Goal: Task Accomplishment & Management: Manage account settings

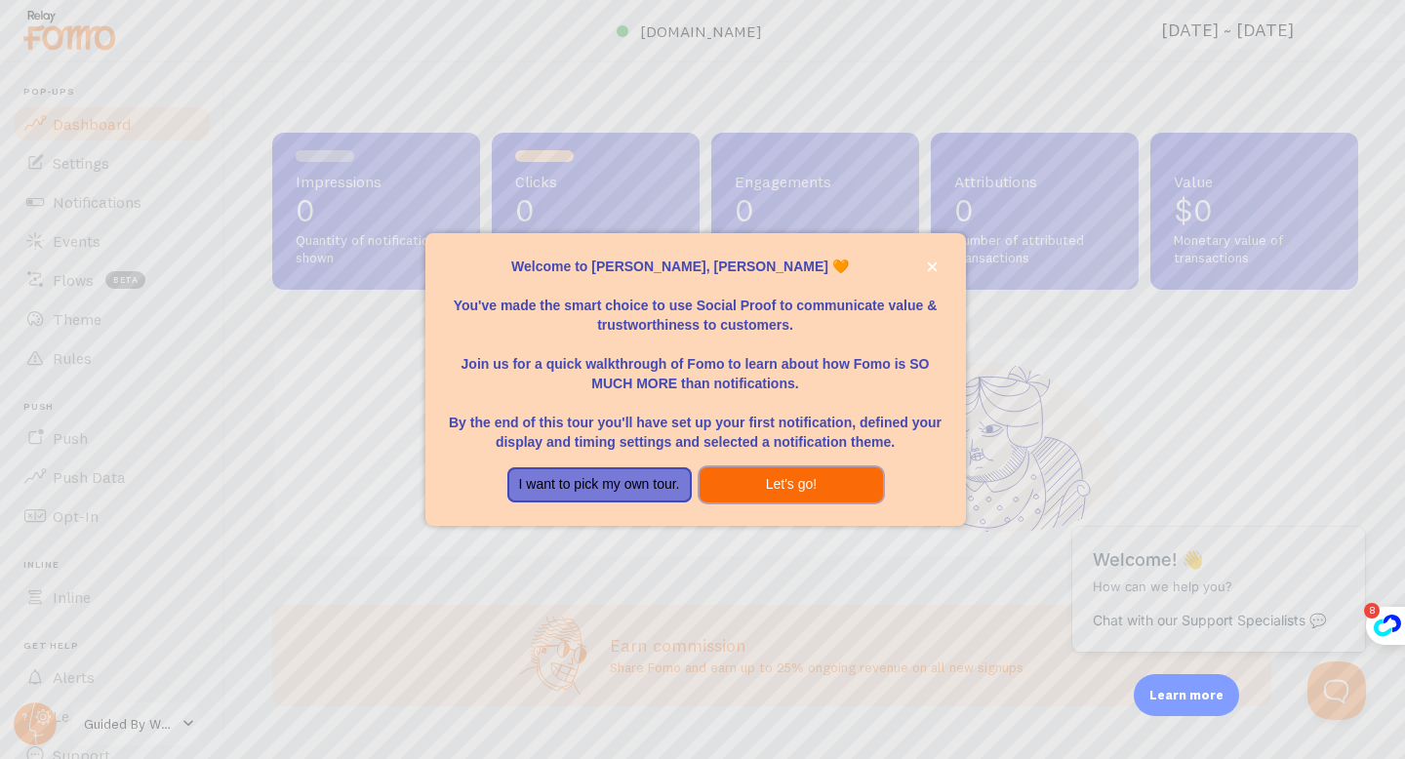
click at [784, 492] on button "Let's go!" at bounding box center [792, 485] width 184 height 35
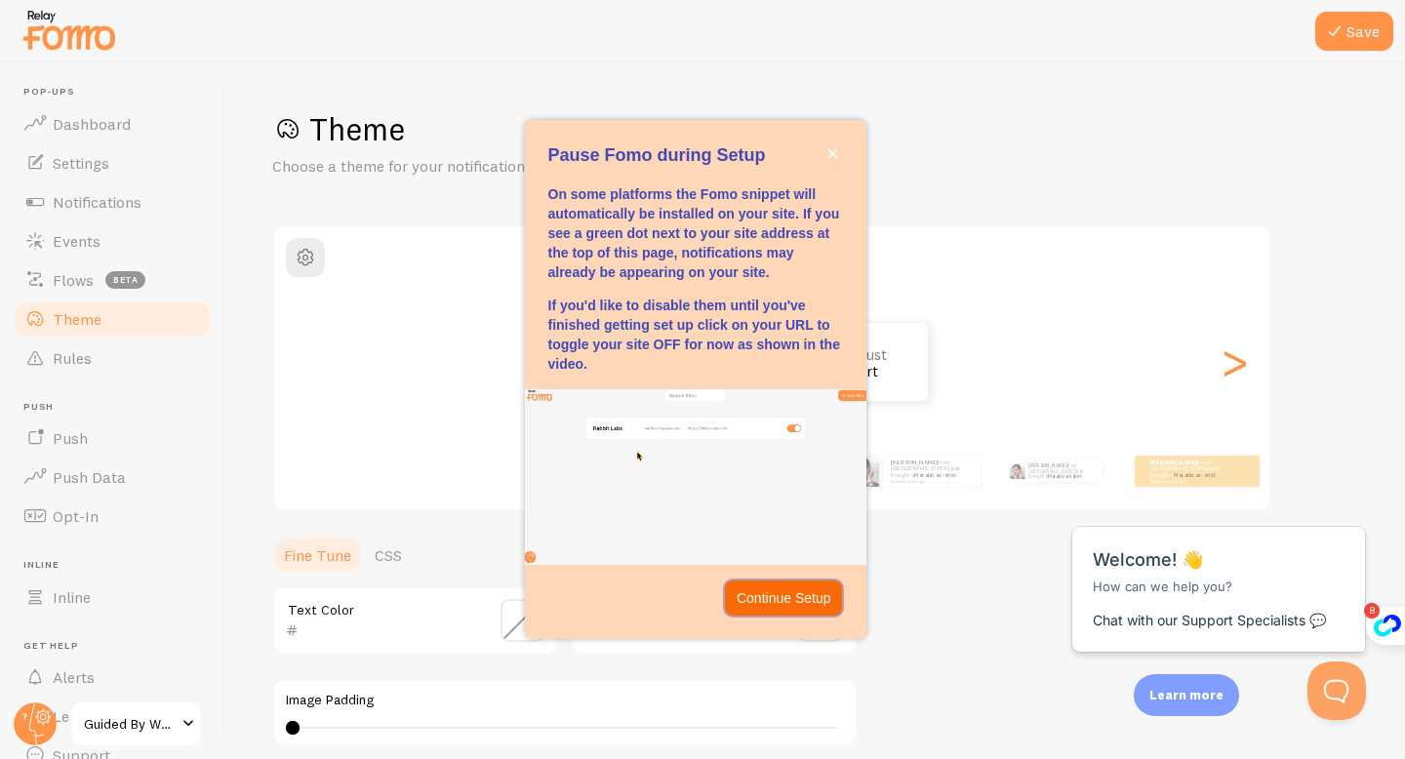
click at [771, 595] on p "Continue Setup" at bounding box center [784, 599] width 95 height 20
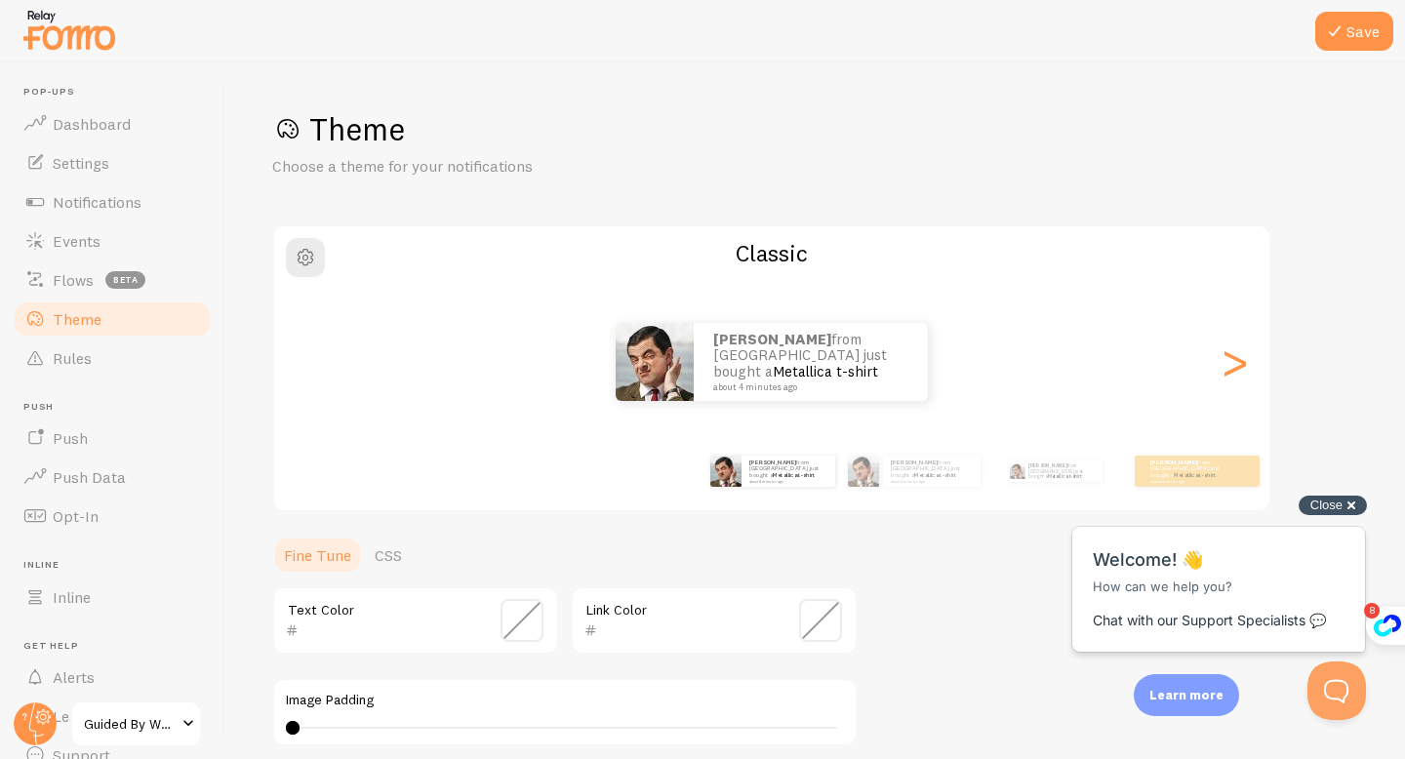
click at [1352, 500] on div "Close cross-small" at bounding box center [1333, 506] width 68 height 20
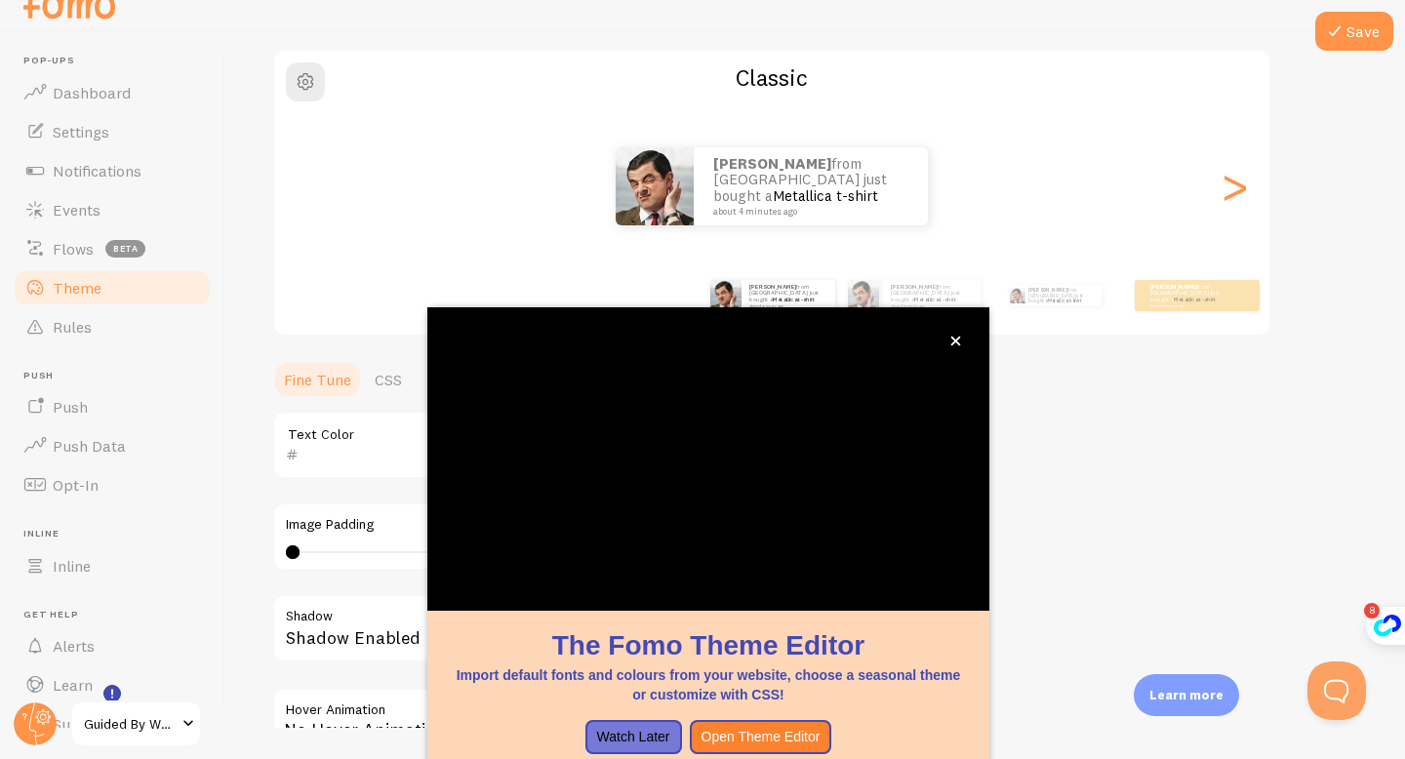
scroll to position [144, 0]
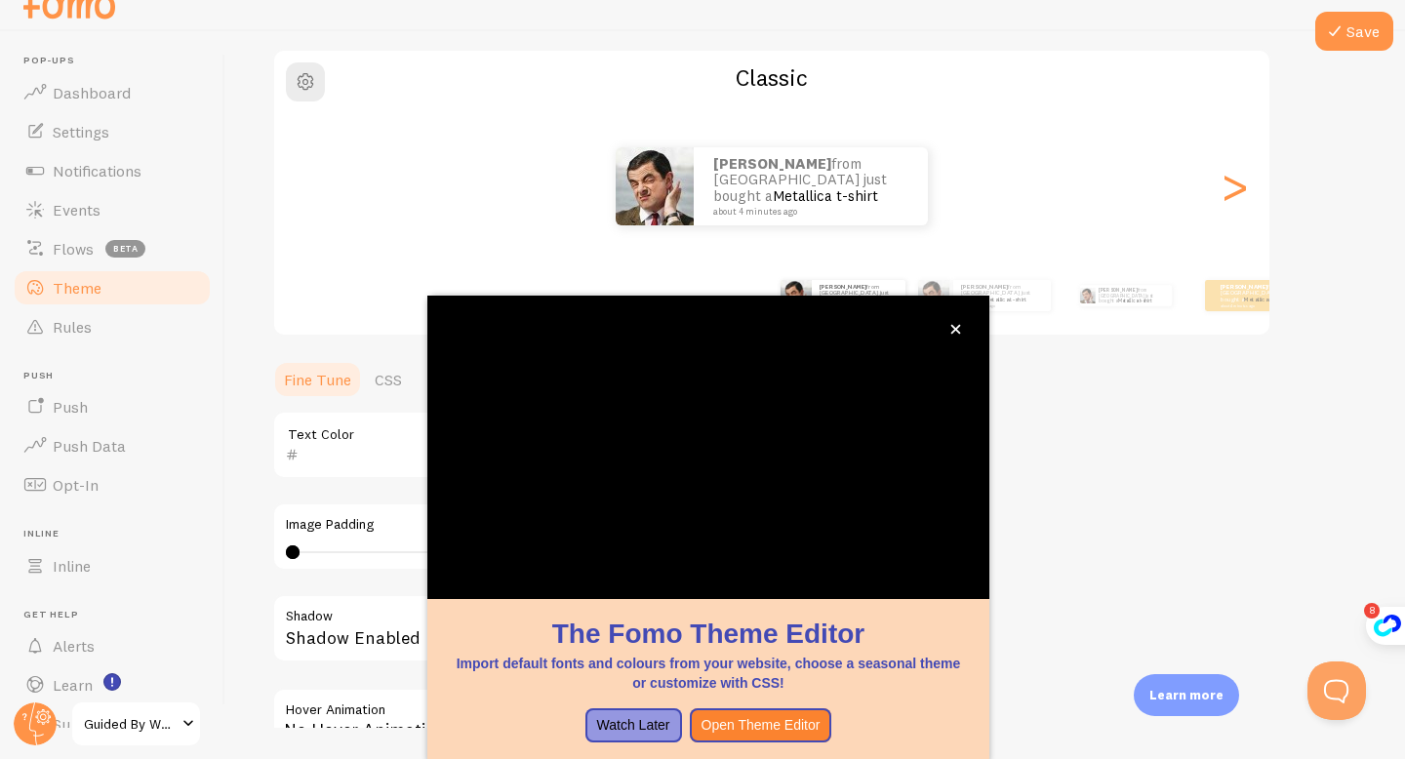
drag, startPoint x: 468, startPoint y: 711, endPoint x: 598, endPoint y: 717, distance: 130.0
click at [598, 717] on div "Watch Later Open Theme Editor" at bounding box center [708, 726] width 515 height 35
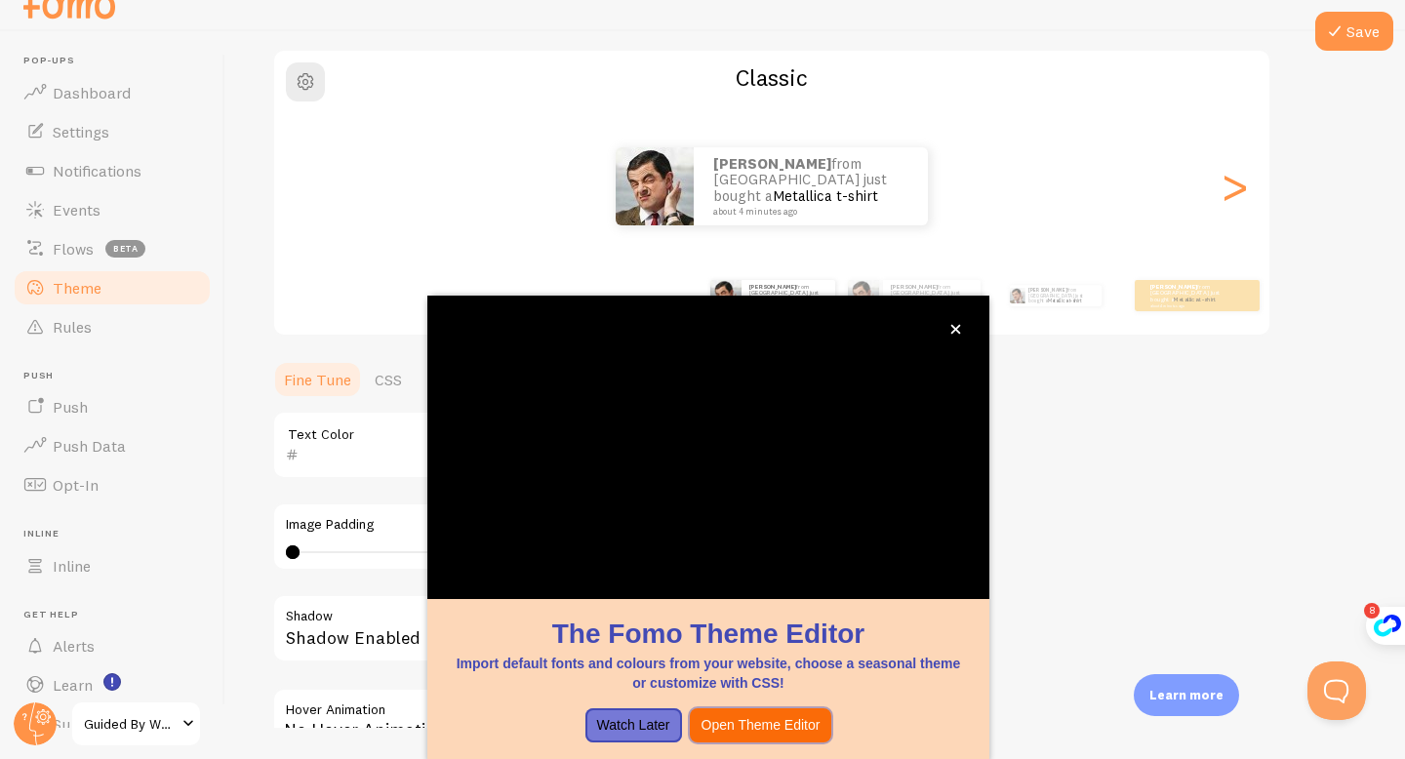
click at [768, 726] on button "Open Theme Editor" at bounding box center [761, 726] width 142 height 35
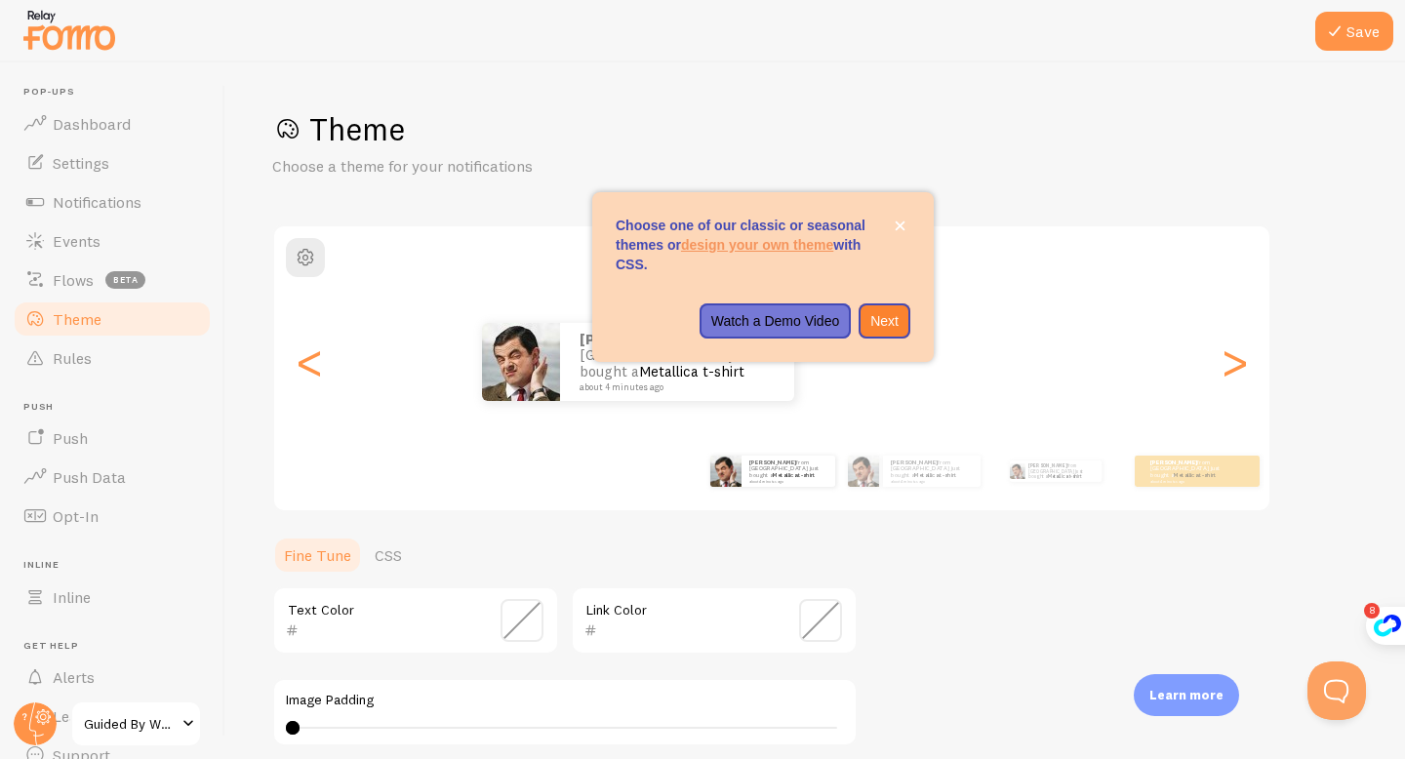
click at [585, 394] on div "Nicholas from United States just bought a Metallica t-shirt about 4 minutes ago" at bounding box center [677, 362] width 234 height 78
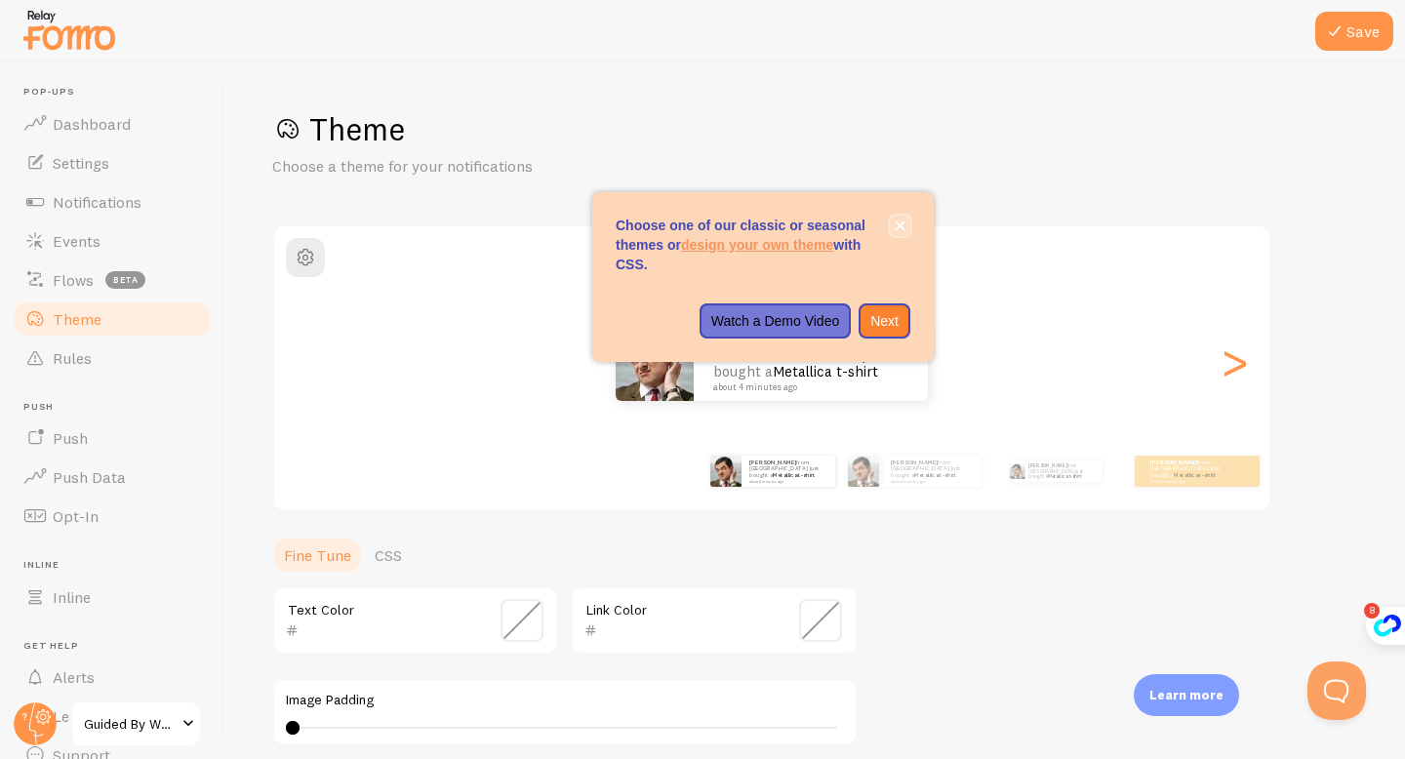
click at [898, 222] on icon "close," at bounding box center [900, 226] width 11 height 11
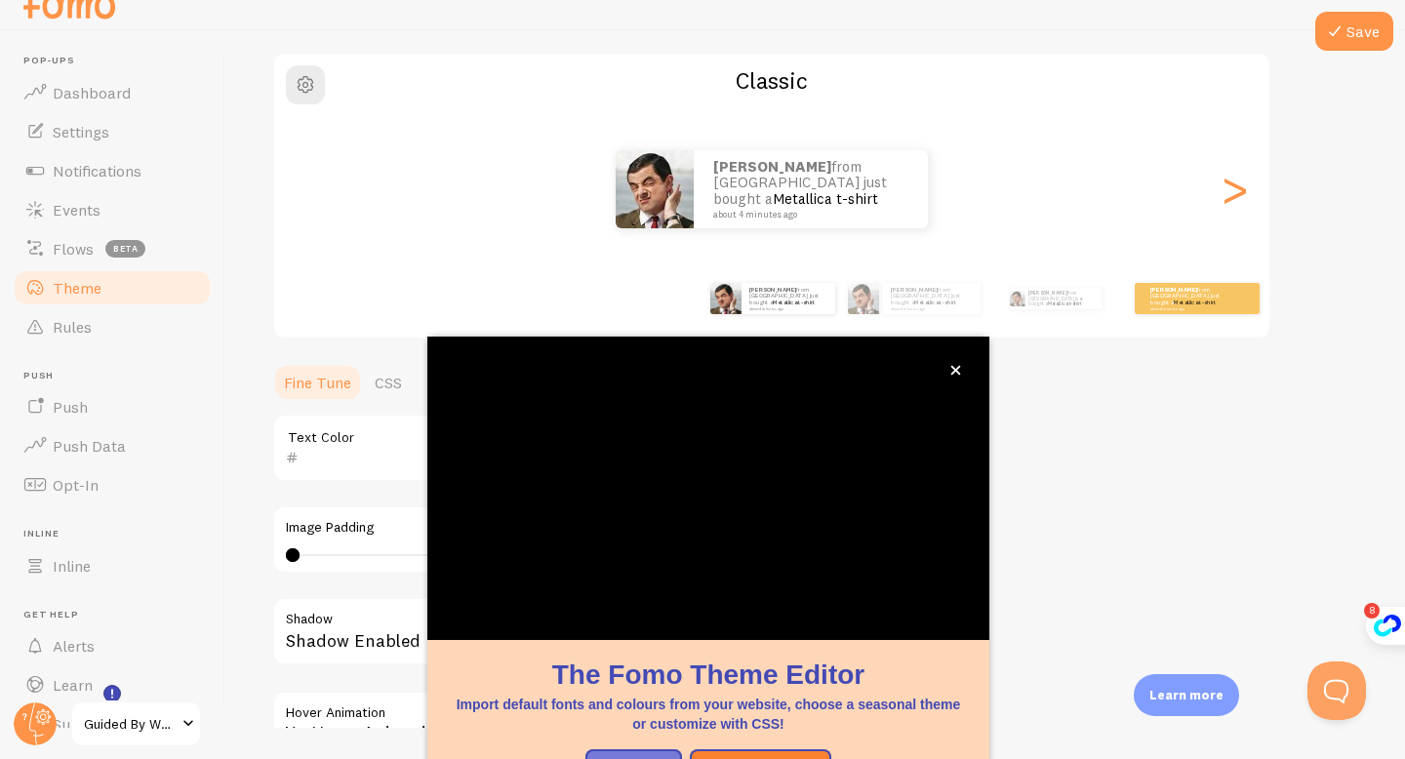
scroll to position [144, 0]
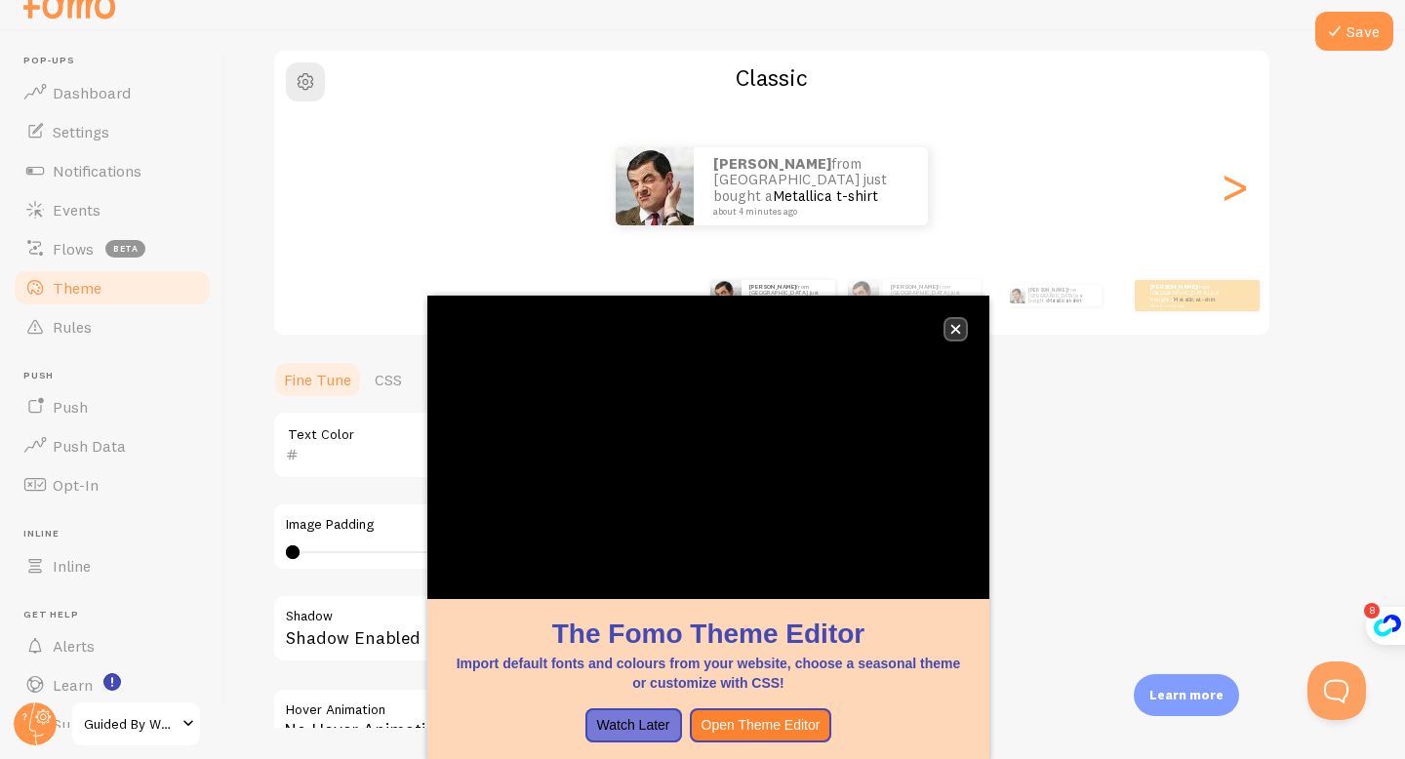
click at [961, 327] on button "close," at bounding box center [956, 329] width 20 height 20
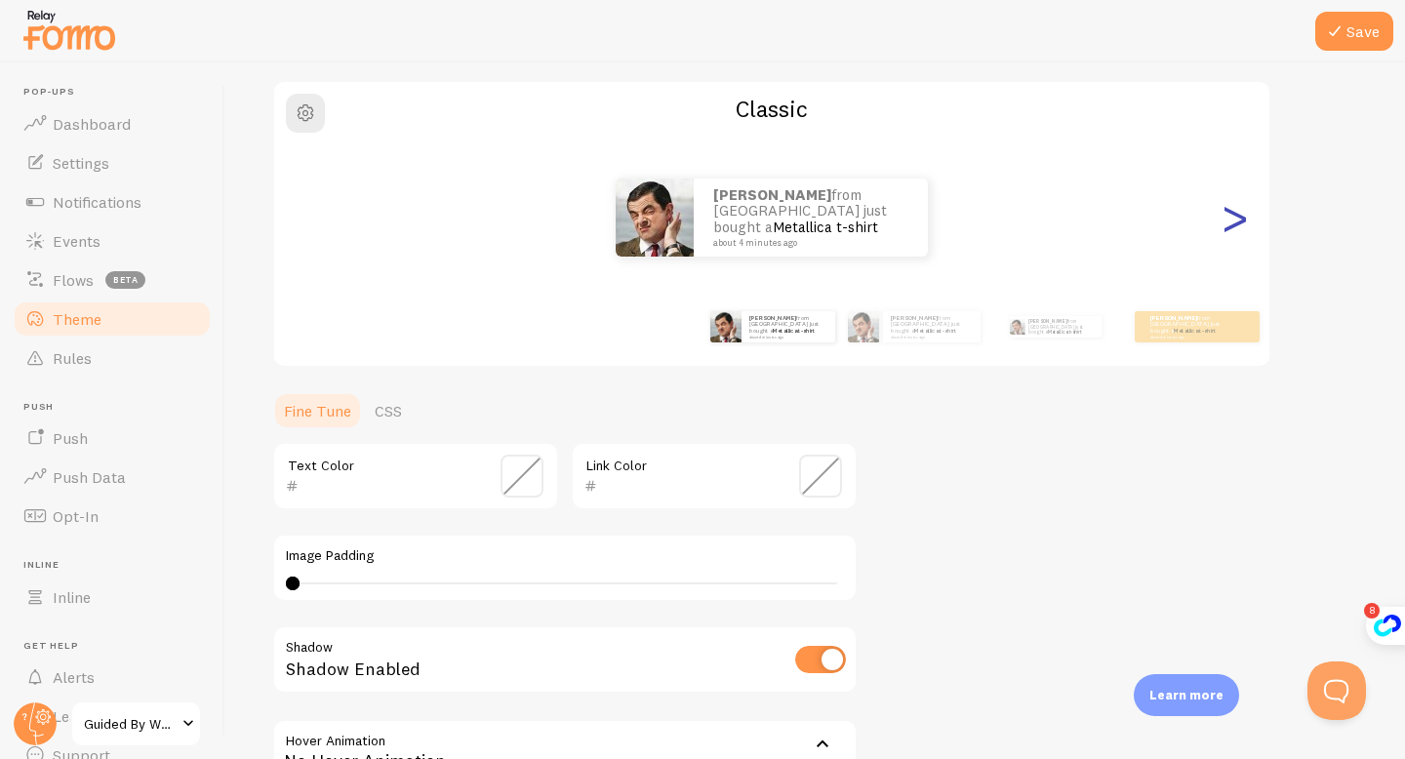
click at [1241, 224] on div ">" at bounding box center [1234, 217] width 23 height 141
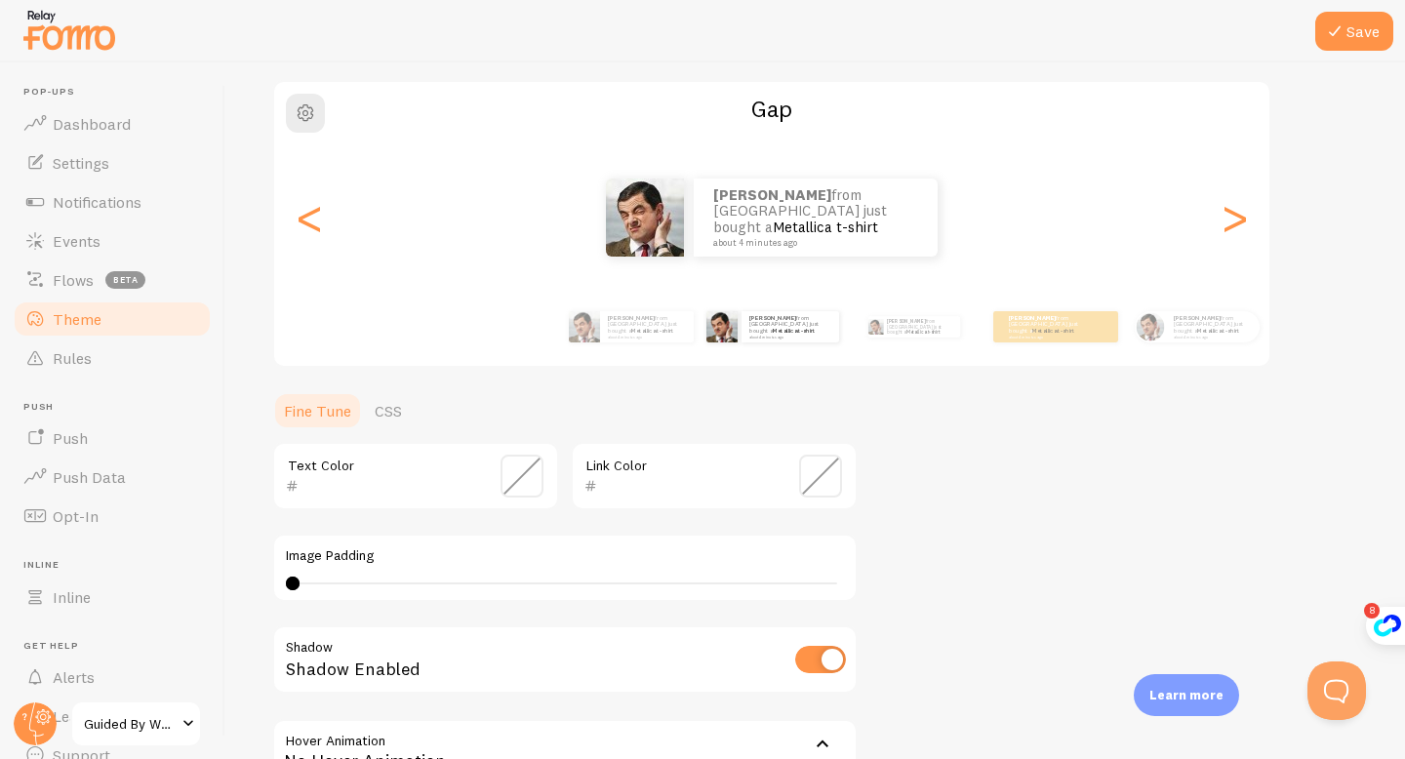
scroll to position [370, 0]
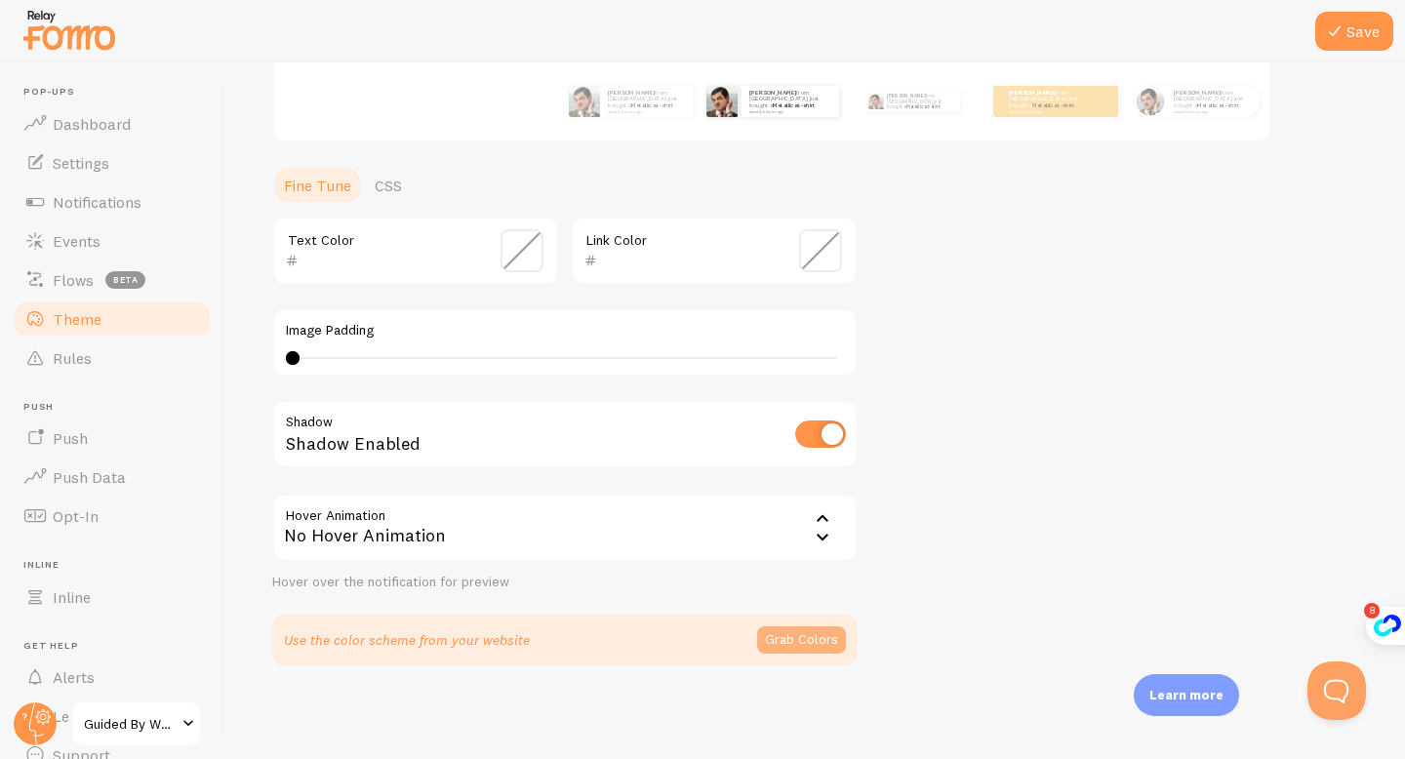
click at [781, 638] on button "Grab Colors" at bounding box center [801, 640] width 89 height 27
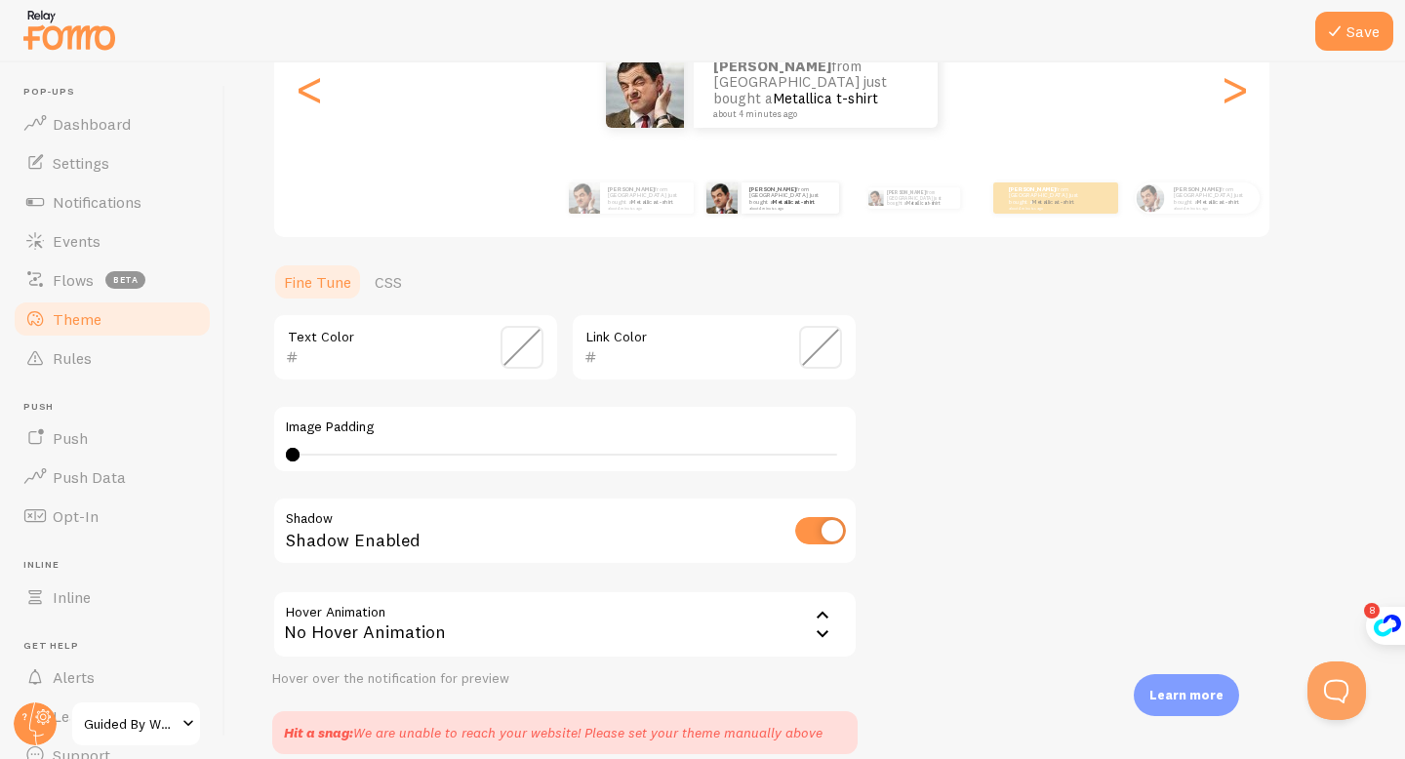
scroll to position [303, 0]
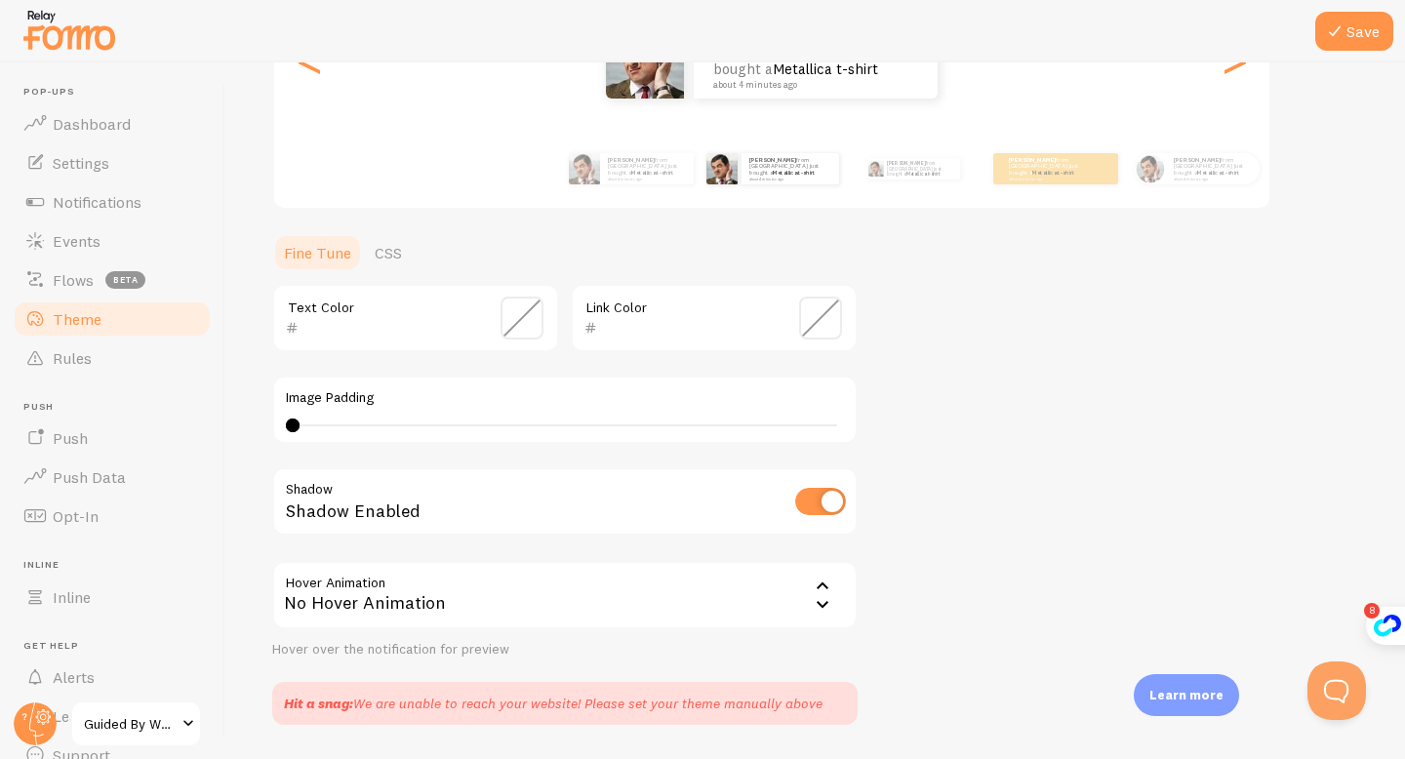
click at [532, 321] on span at bounding box center [522, 318] width 43 height 43
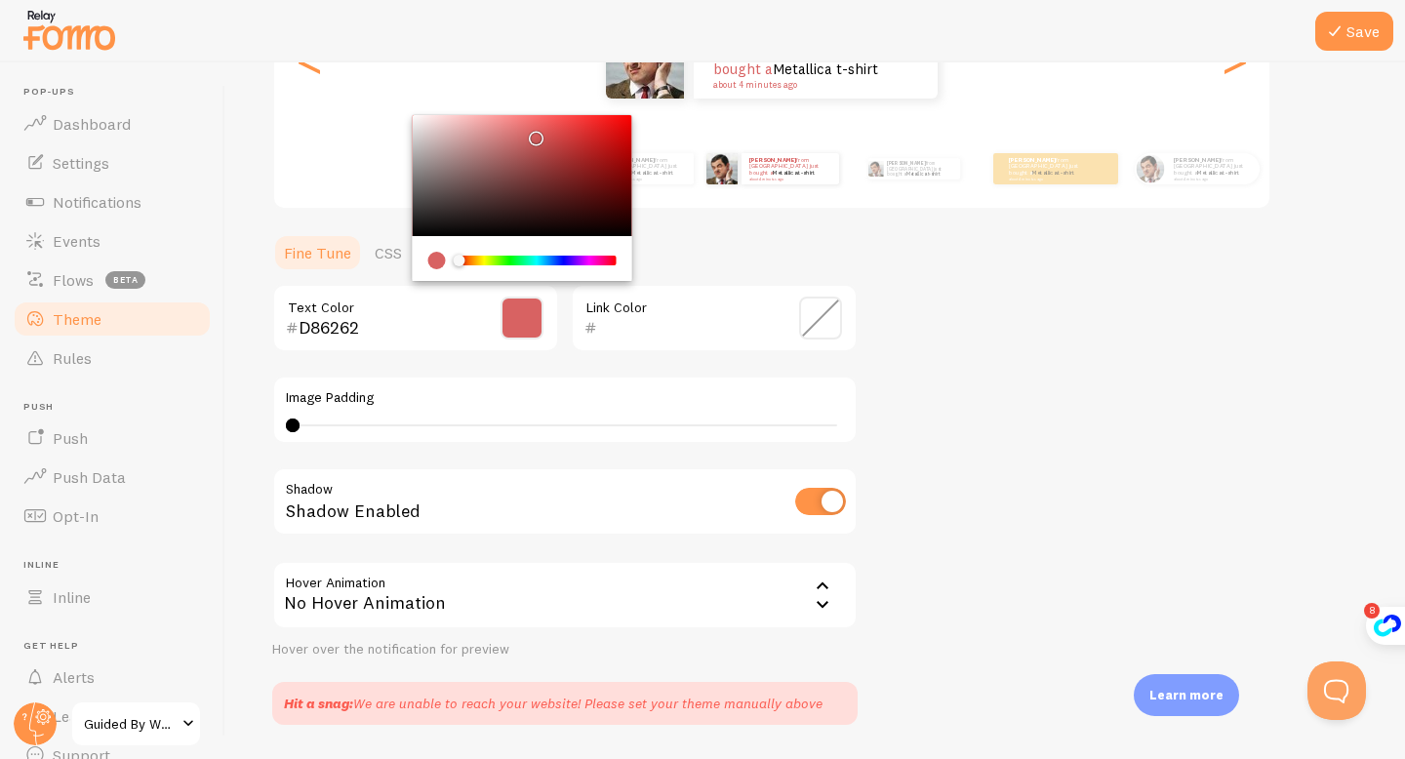
drag, startPoint x: 420, startPoint y: 233, endPoint x: 534, endPoint y: 136, distance: 150.2
click at [534, 136] on div "Chrome color picker" at bounding box center [523, 175] width 220 height 121
type input "D45F5F"
click at [676, 338] on input "text" at bounding box center [686, 327] width 179 height 23
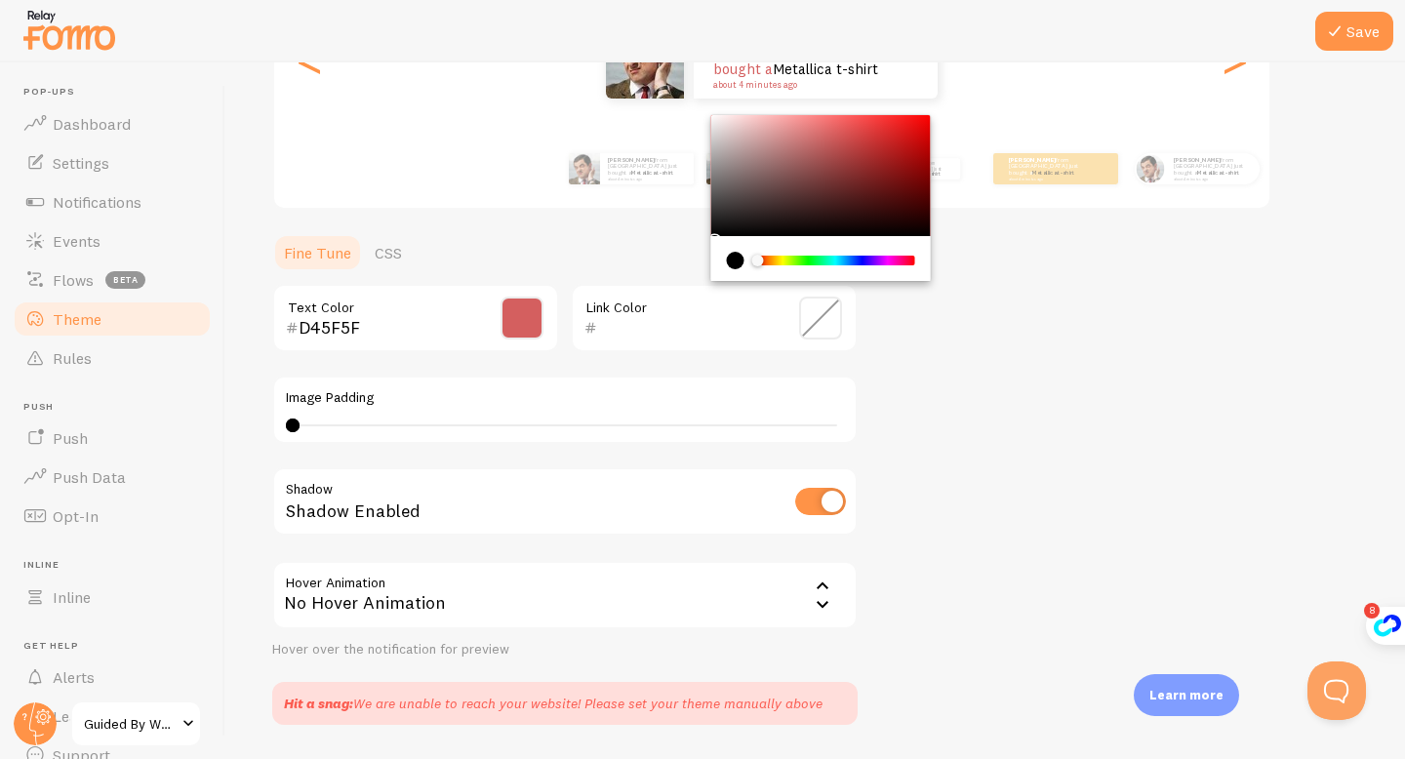
click at [739, 253] on div "current color is #000000" at bounding box center [736, 261] width 18 height 18
click at [773, 406] on div "Image Padding 0 0 - undefined" at bounding box center [565, 410] width 586 height 68
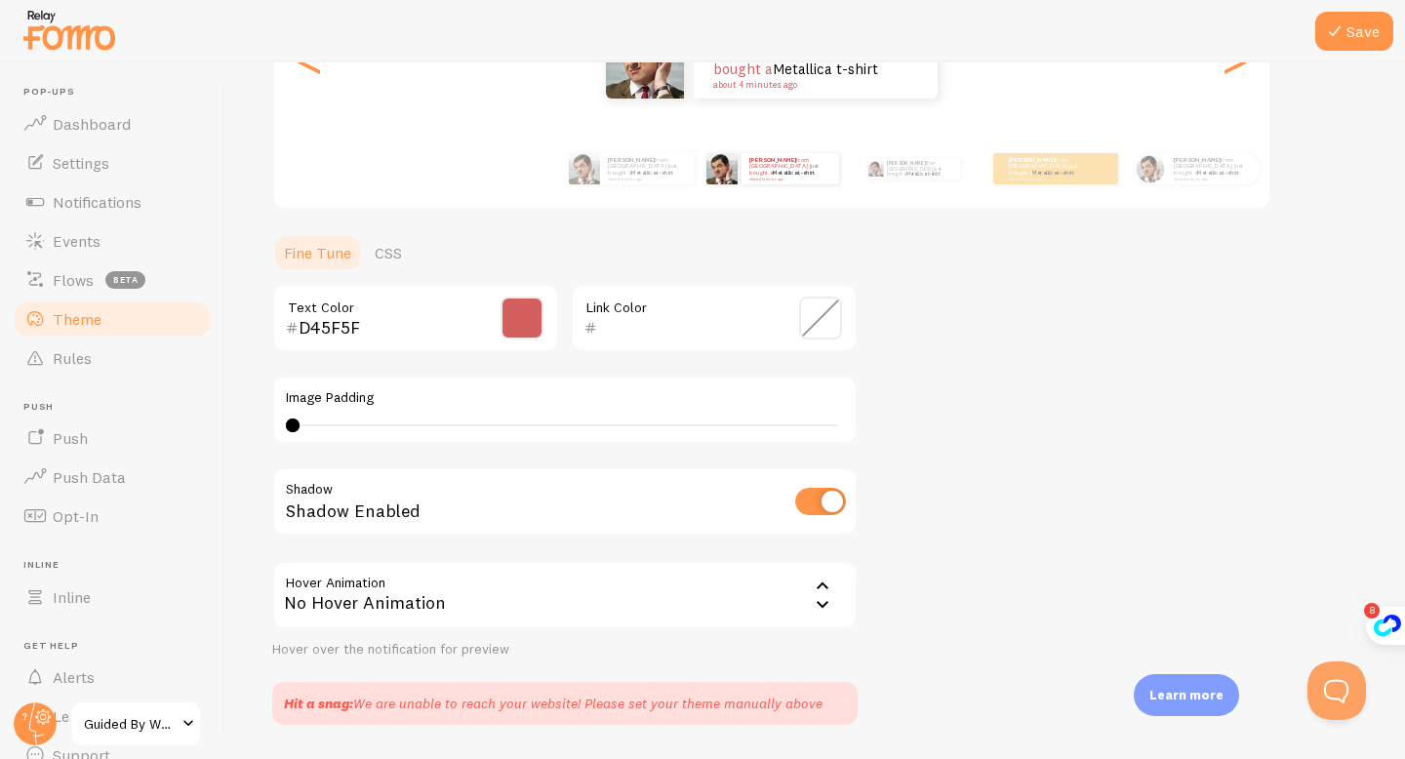
click at [826, 330] on span at bounding box center [820, 318] width 43 height 43
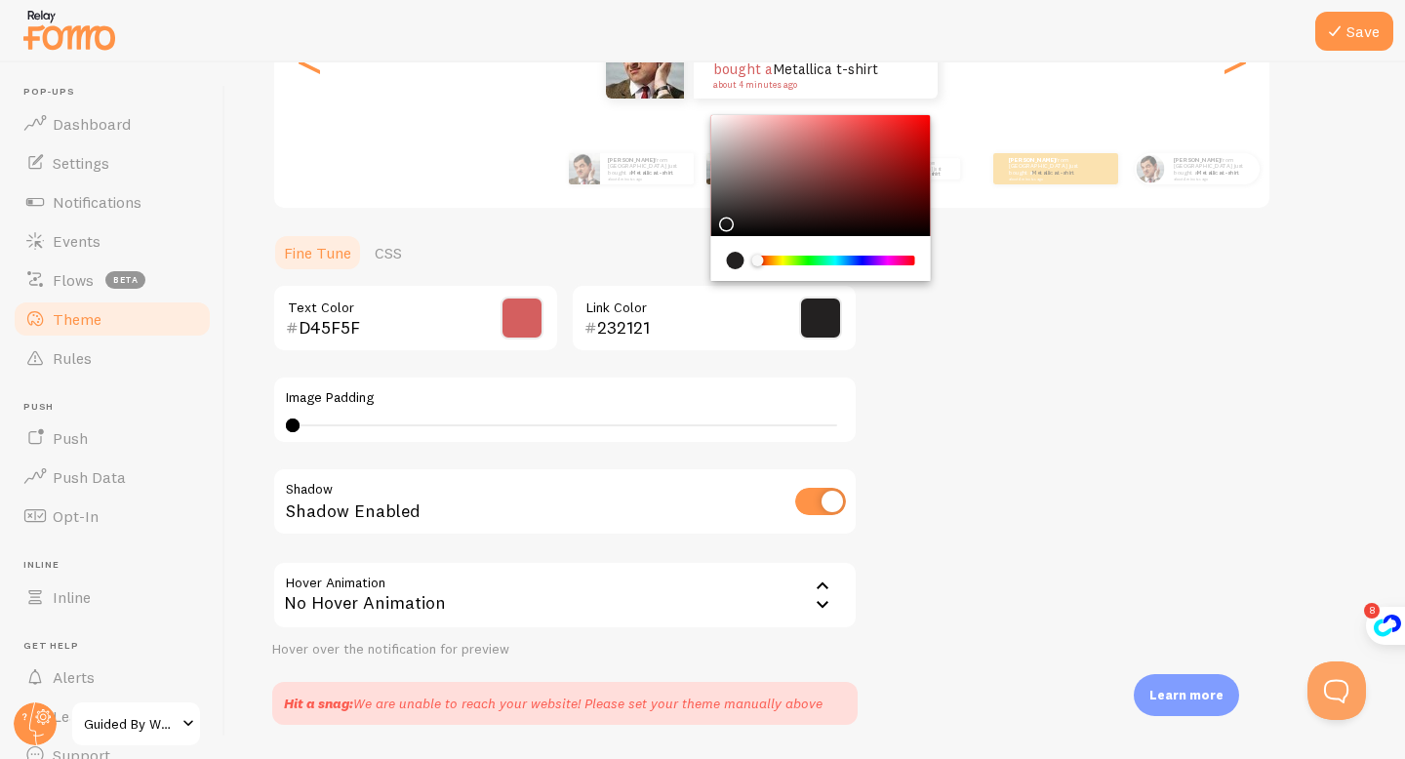
drag, startPoint x: 718, startPoint y: 235, endPoint x: 724, endPoint y: 219, distance: 17.6
click at [724, 219] on div "Chrome color picker" at bounding box center [822, 175] width 220 height 121
type input "252323"
click at [904, 393] on div "Theme Choose a theme for your notifications Gap Nicholas from United States jus…" at bounding box center [815, 266] width 1086 height 918
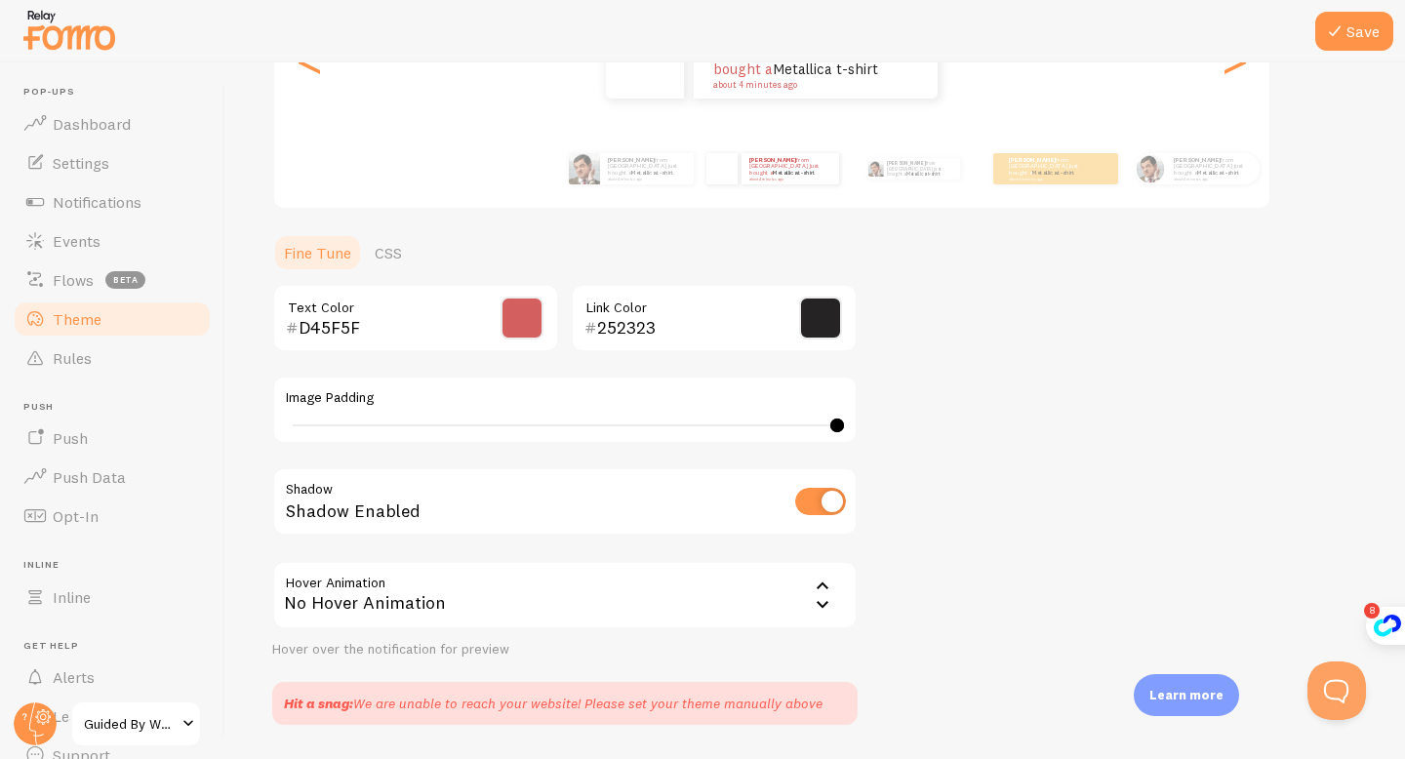
drag, startPoint x: 296, startPoint y: 427, endPoint x: 920, endPoint y: 449, distance: 625.0
click at [920, 449] on div "Theme Choose a theme for your notifications Gap Nicholas from United States jus…" at bounding box center [815, 266] width 1086 height 918
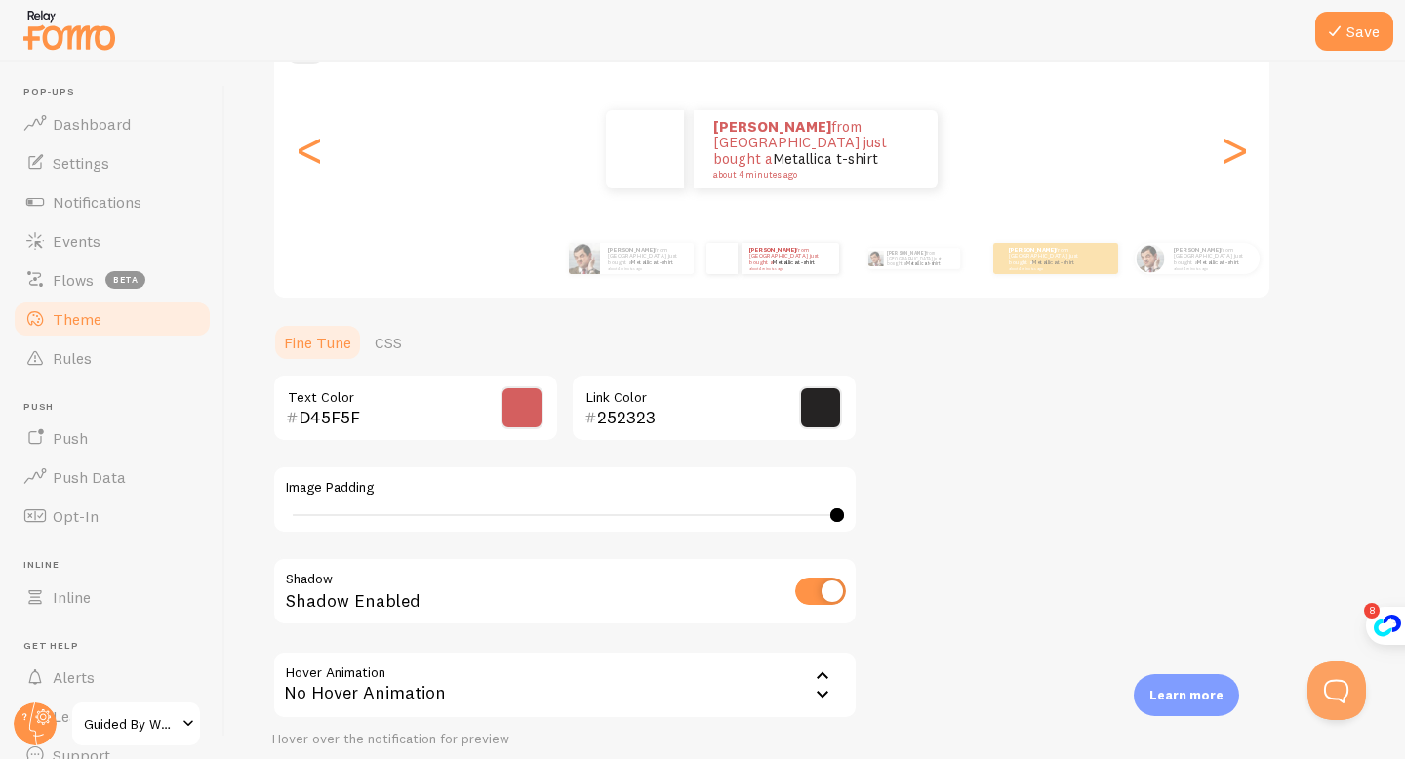
scroll to position [218, 0]
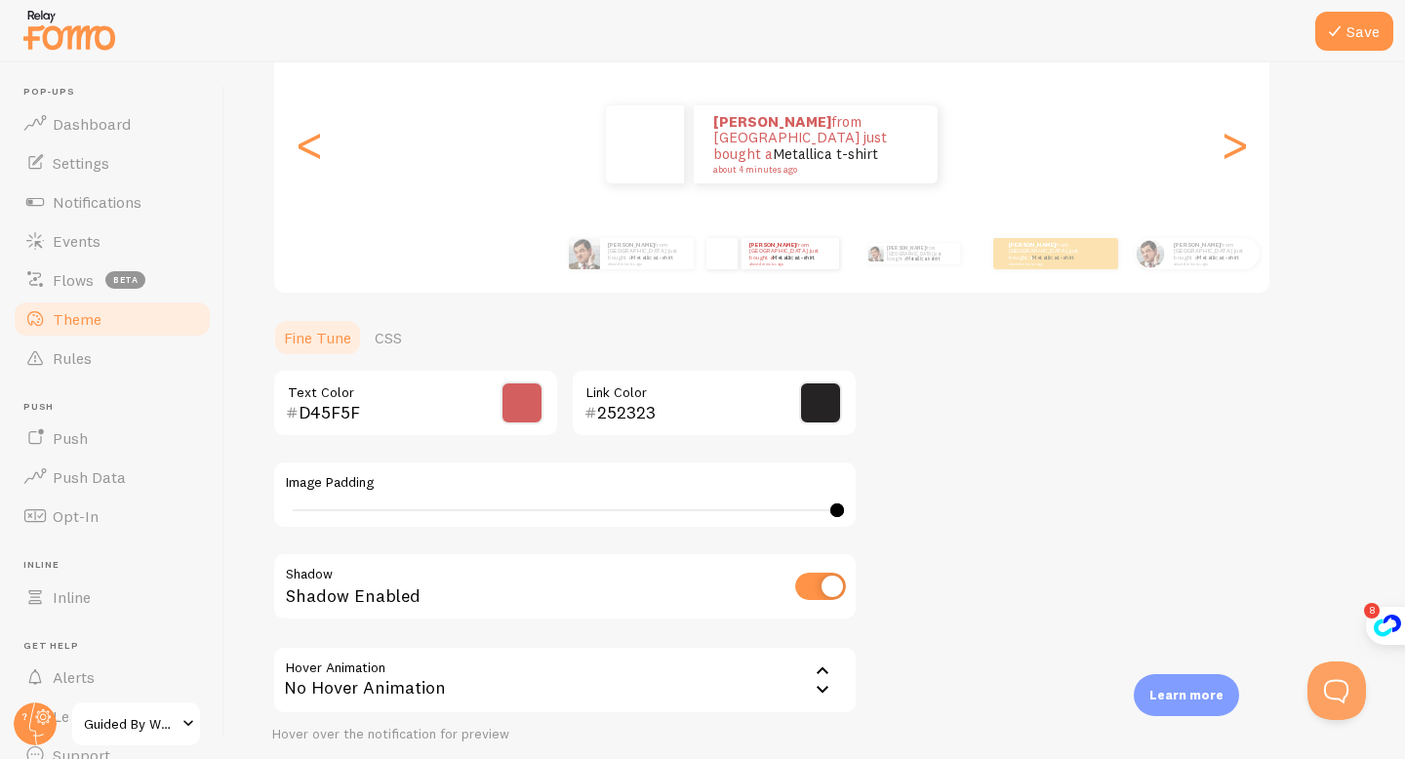
drag, startPoint x: 844, startPoint y: 509, endPoint x: 746, endPoint y: 515, distance: 98.8
click at [746, 515] on div "Image Padding 40" at bounding box center [565, 495] width 586 height 68
click at [745, 511] on div "40" at bounding box center [565, 511] width 558 height 16
type input "5"
drag, startPoint x: 738, startPoint y: 511, endPoint x: 360, endPoint y: 529, distance: 378.1
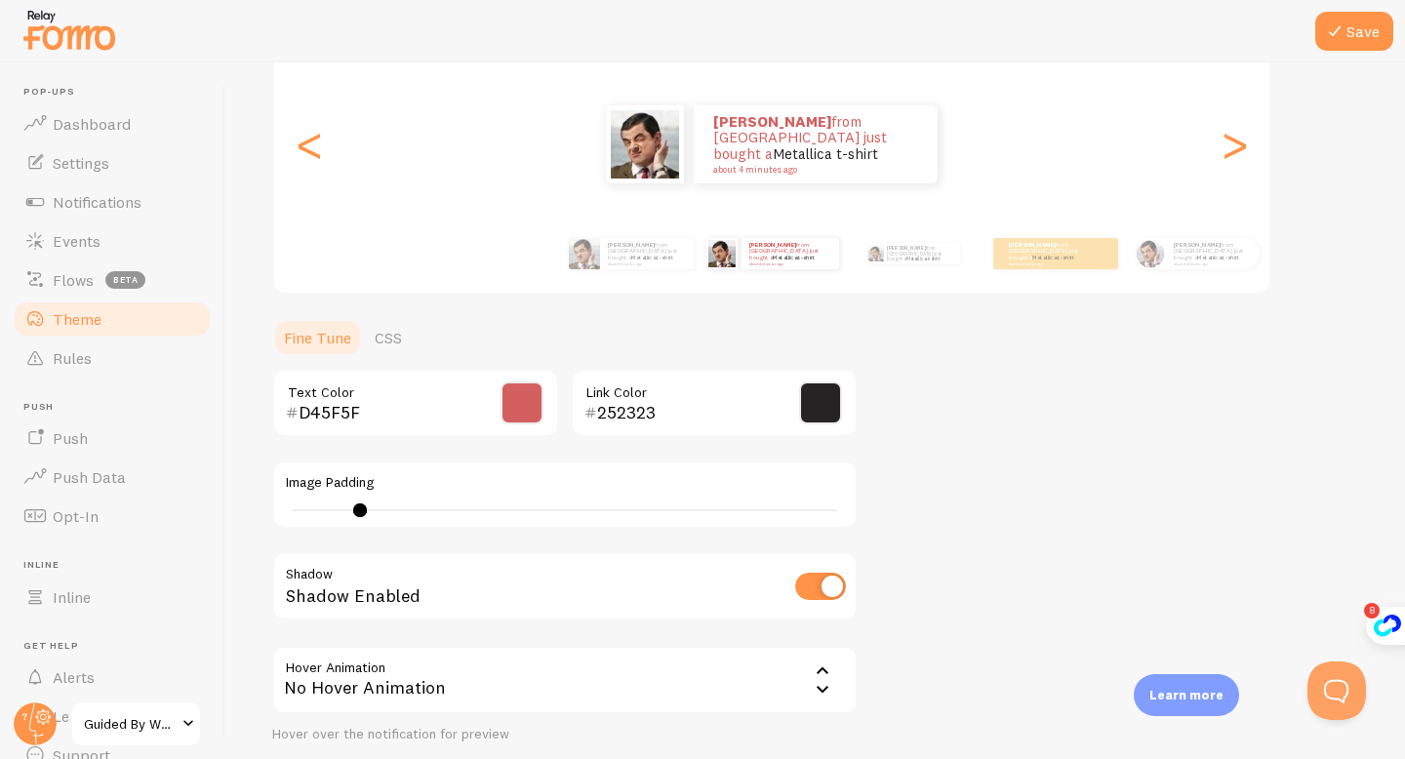
click at [360, 529] on div "D45F5F Text Color 252323 Link Color Image Padding 5 Shadow Shadow Enabled Hover…" at bounding box center [565, 556] width 586 height 375
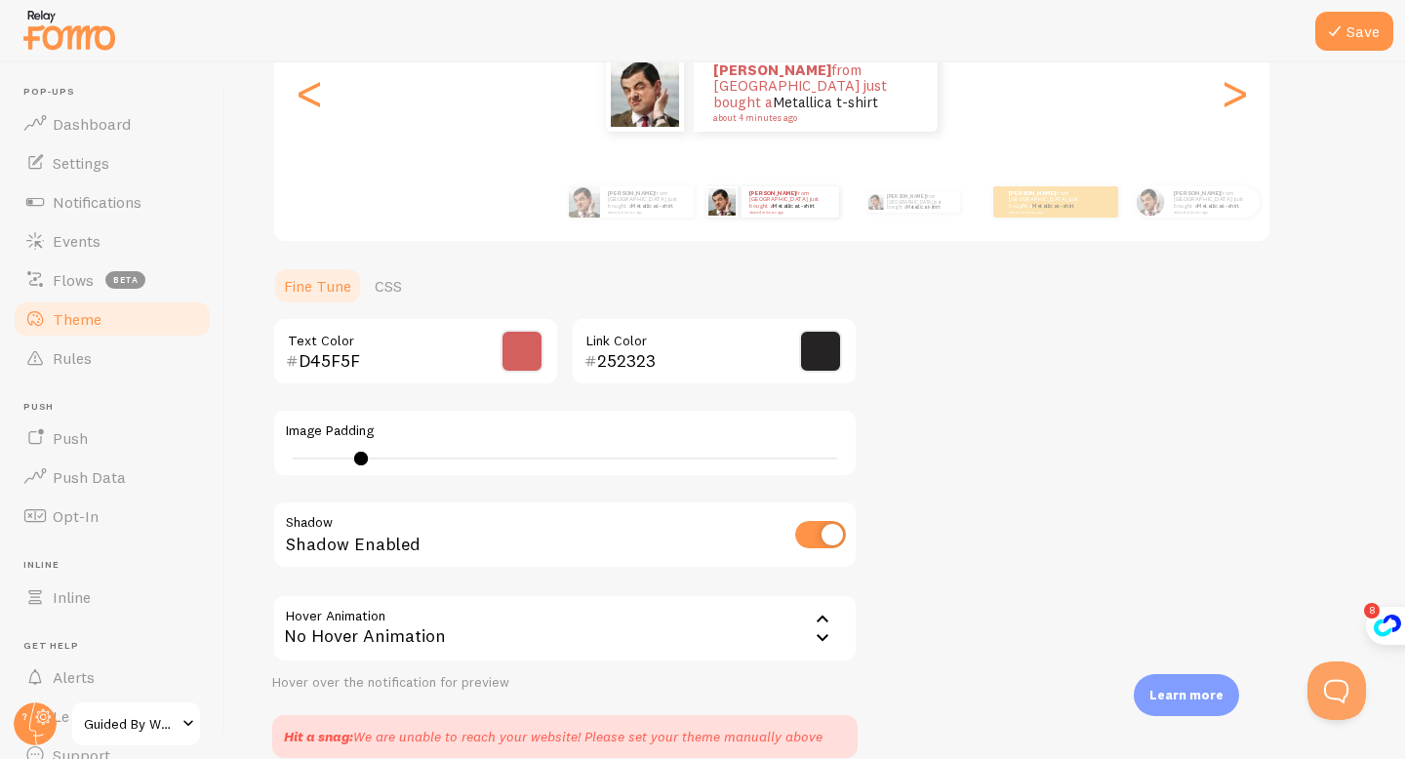
scroll to position [352, 0]
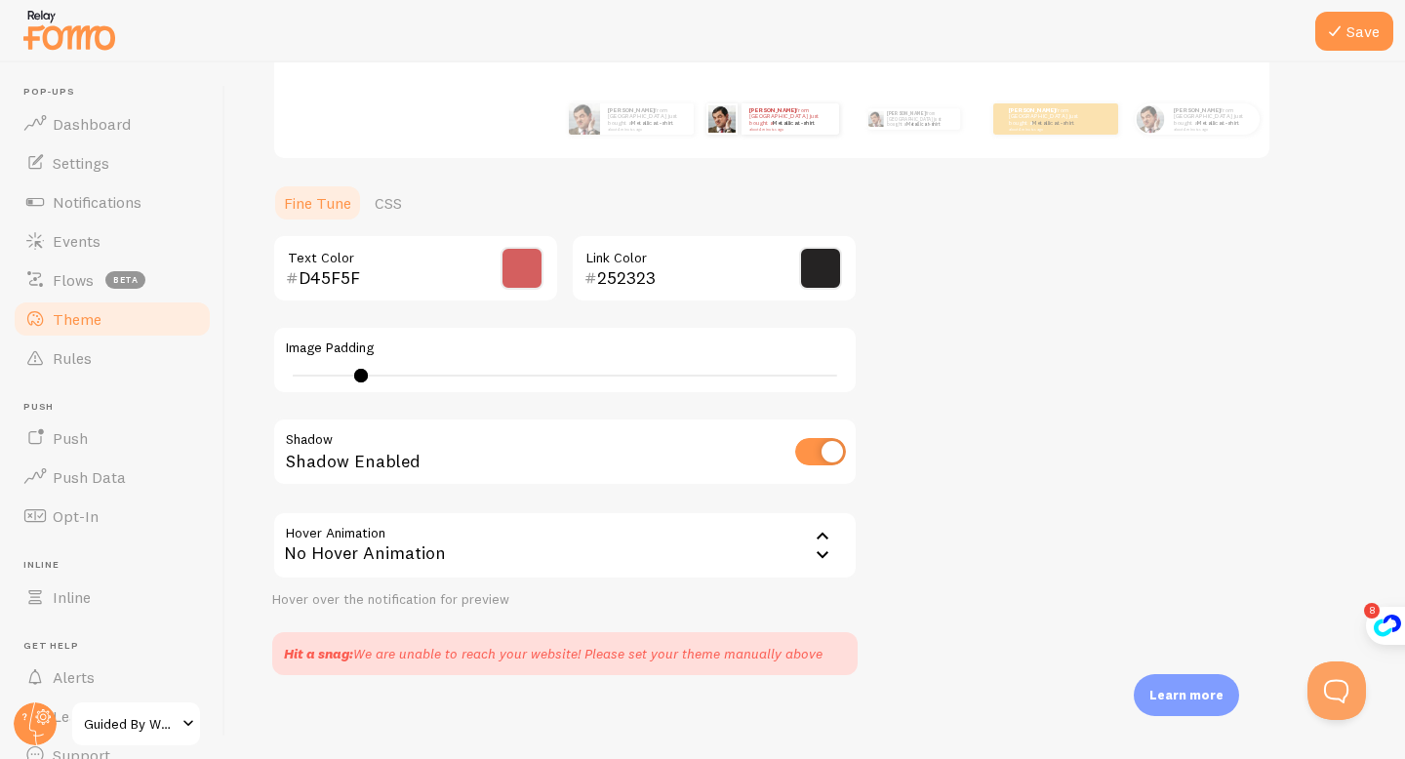
click at [485, 562] on div "No Hover Animation" at bounding box center [565, 545] width 586 height 68
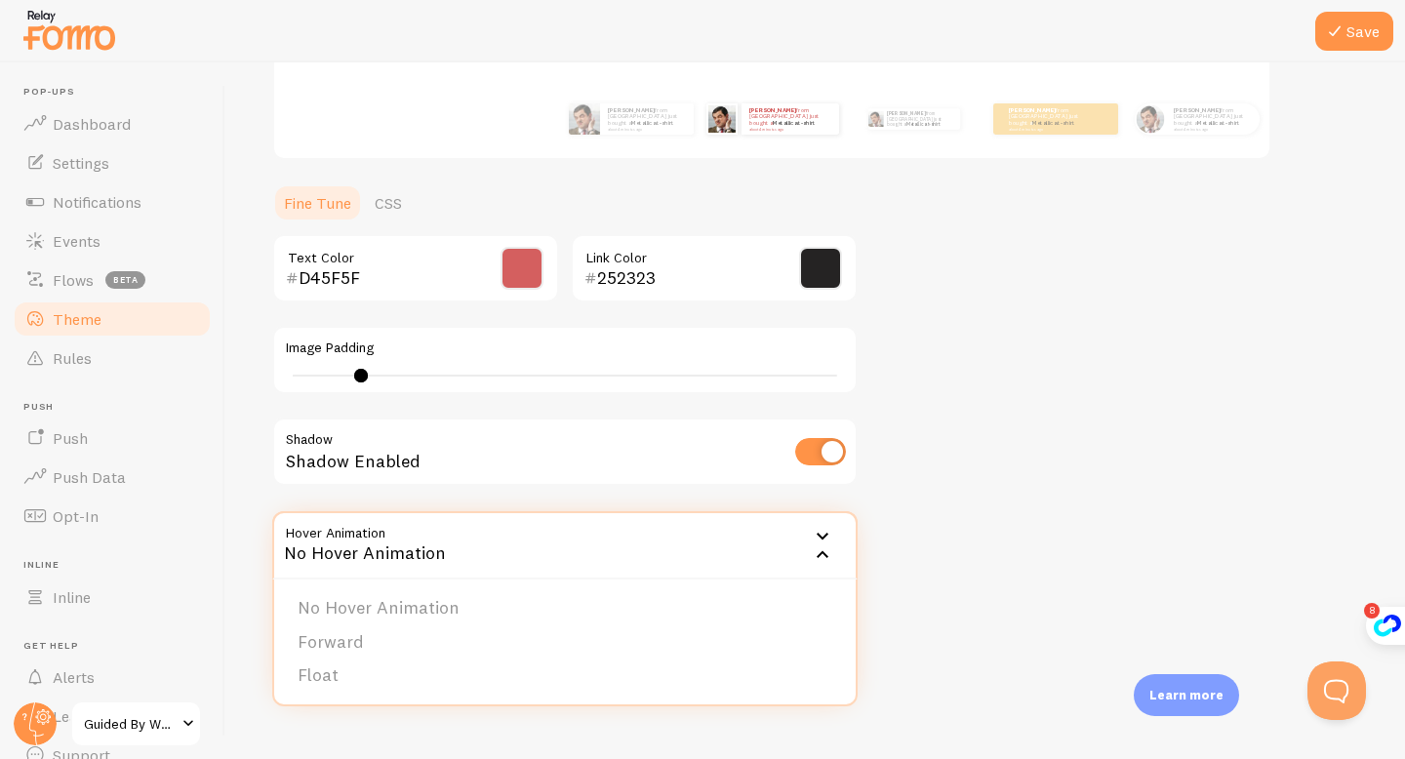
click at [956, 560] on div "Theme Choose a theme for your notifications Gap Nicholas from United States jus…" at bounding box center [815, 216] width 1086 height 918
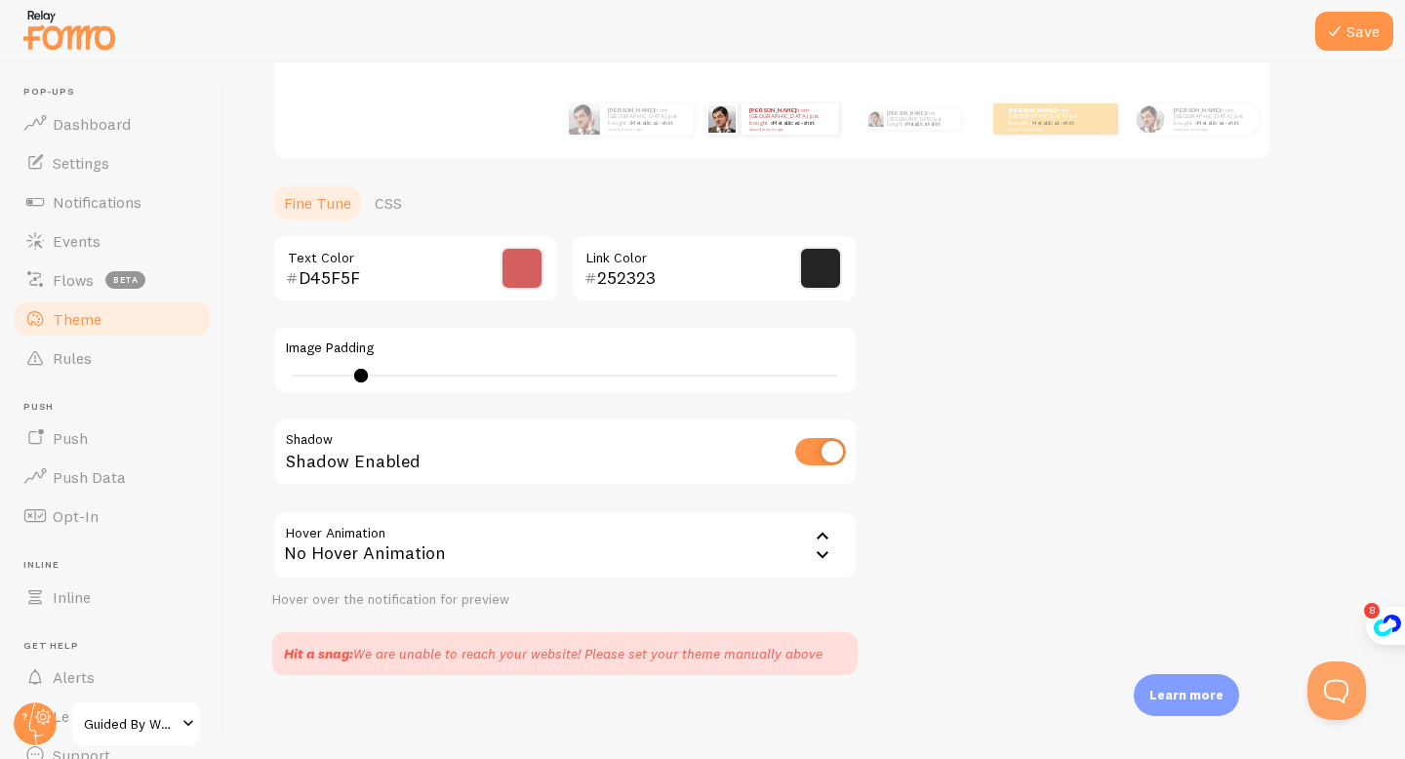
scroll to position [362, 0]
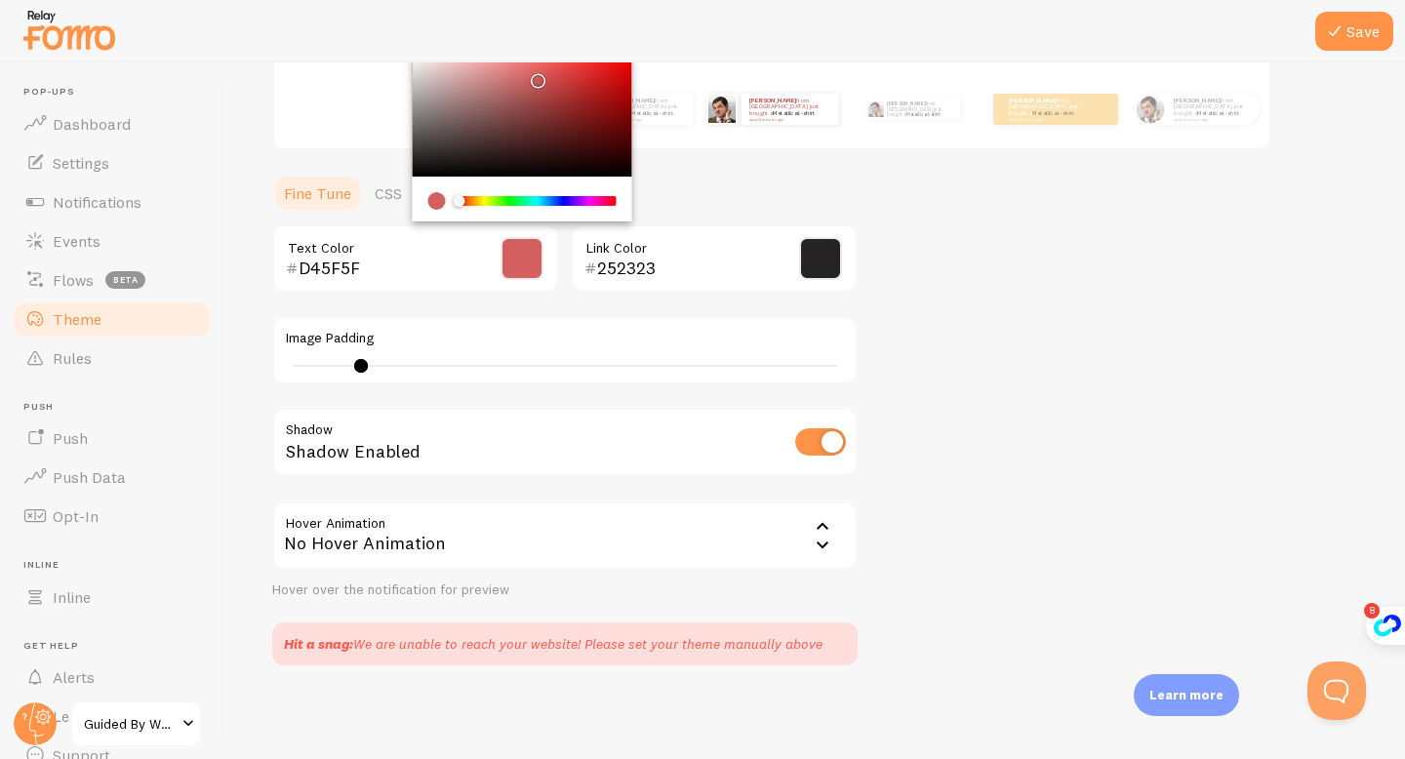
click at [319, 270] on input "D45F5F" at bounding box center [388, 268] width 179 height 23
paste input "8C1C25"
type input "8C1C25"
click at [538, 303] on div "8C1C25 Text Color 252323 Link Color Image Padding 5 Shadow Shadow Enabled Hover…" at bounding box center [565, 411] width 586 height 375
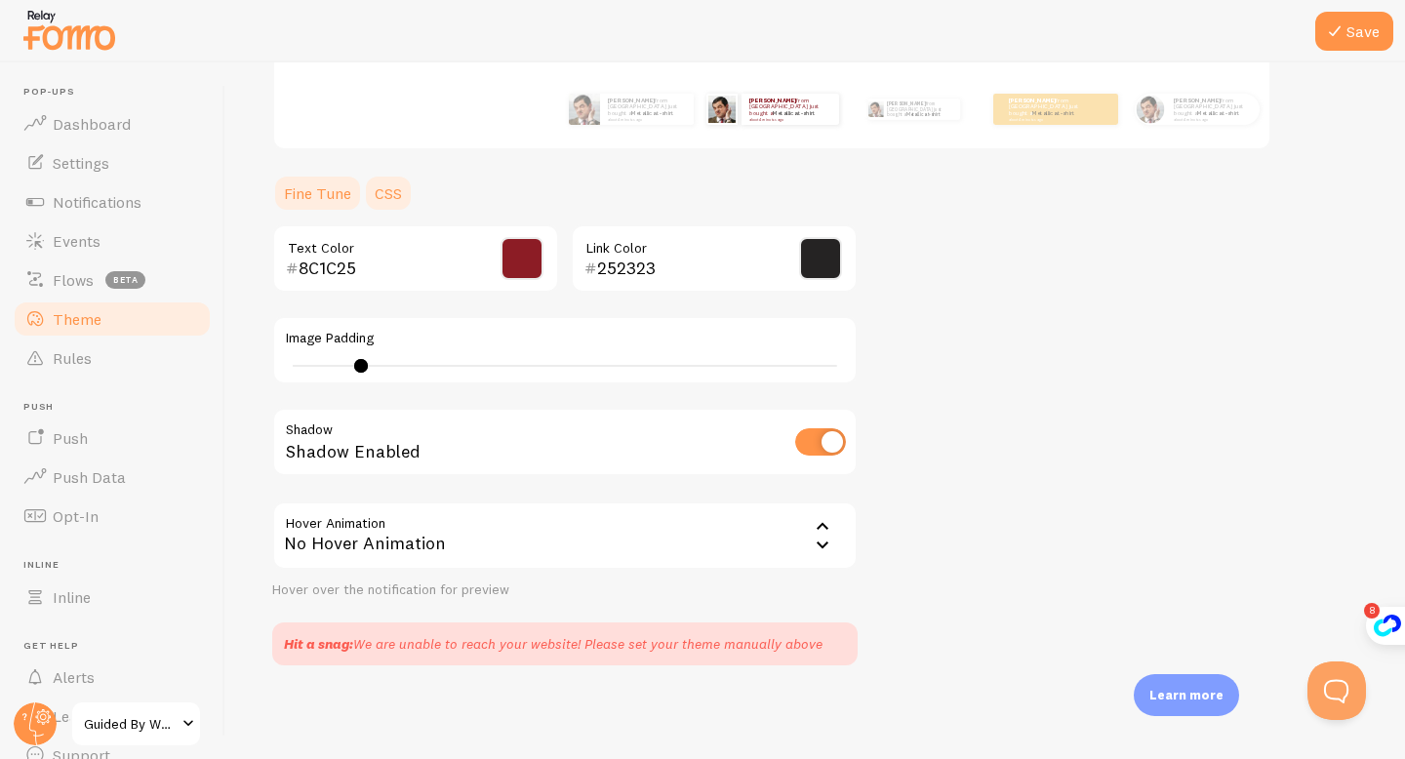
click at [401, 189] on link "CSS" at bounding box center [388, 193] width 51 height 39
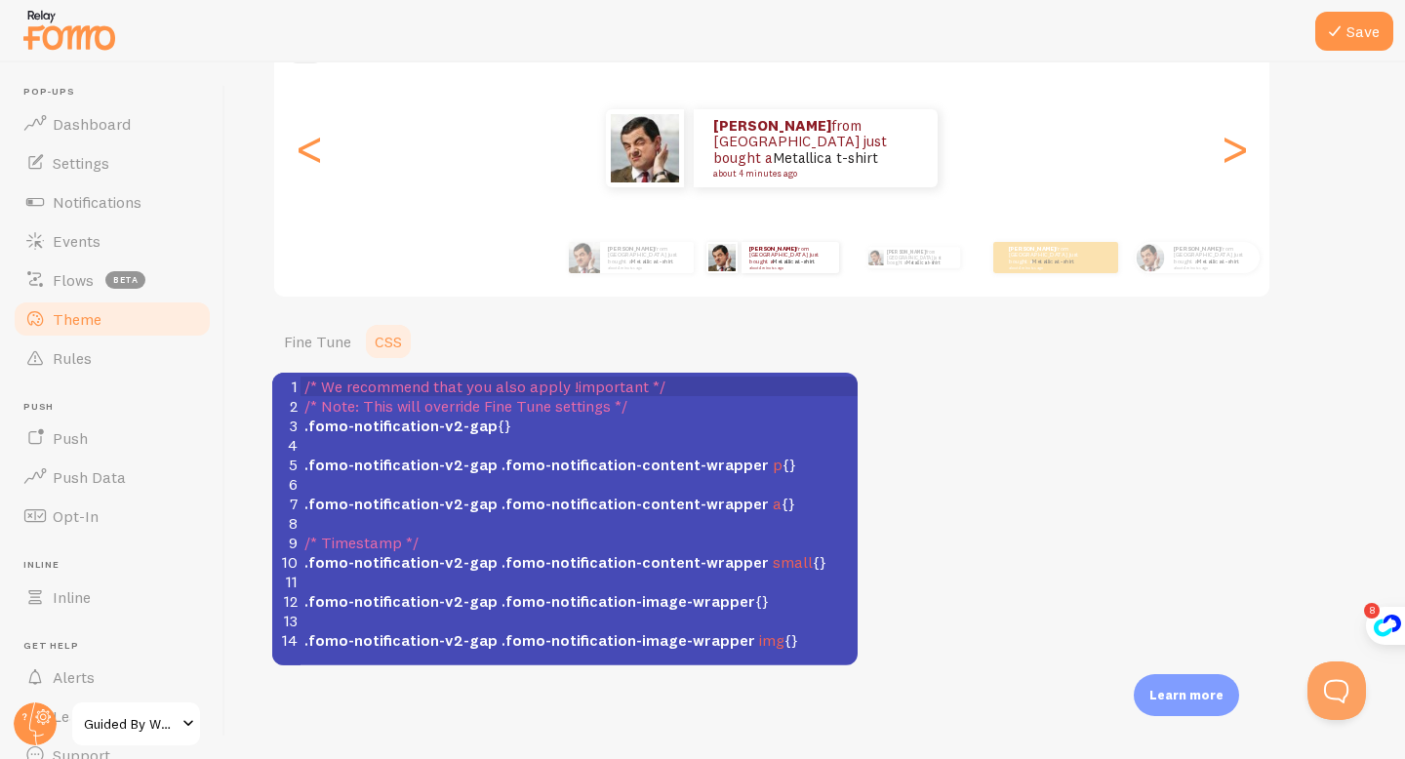
scroll to position [214, 0]
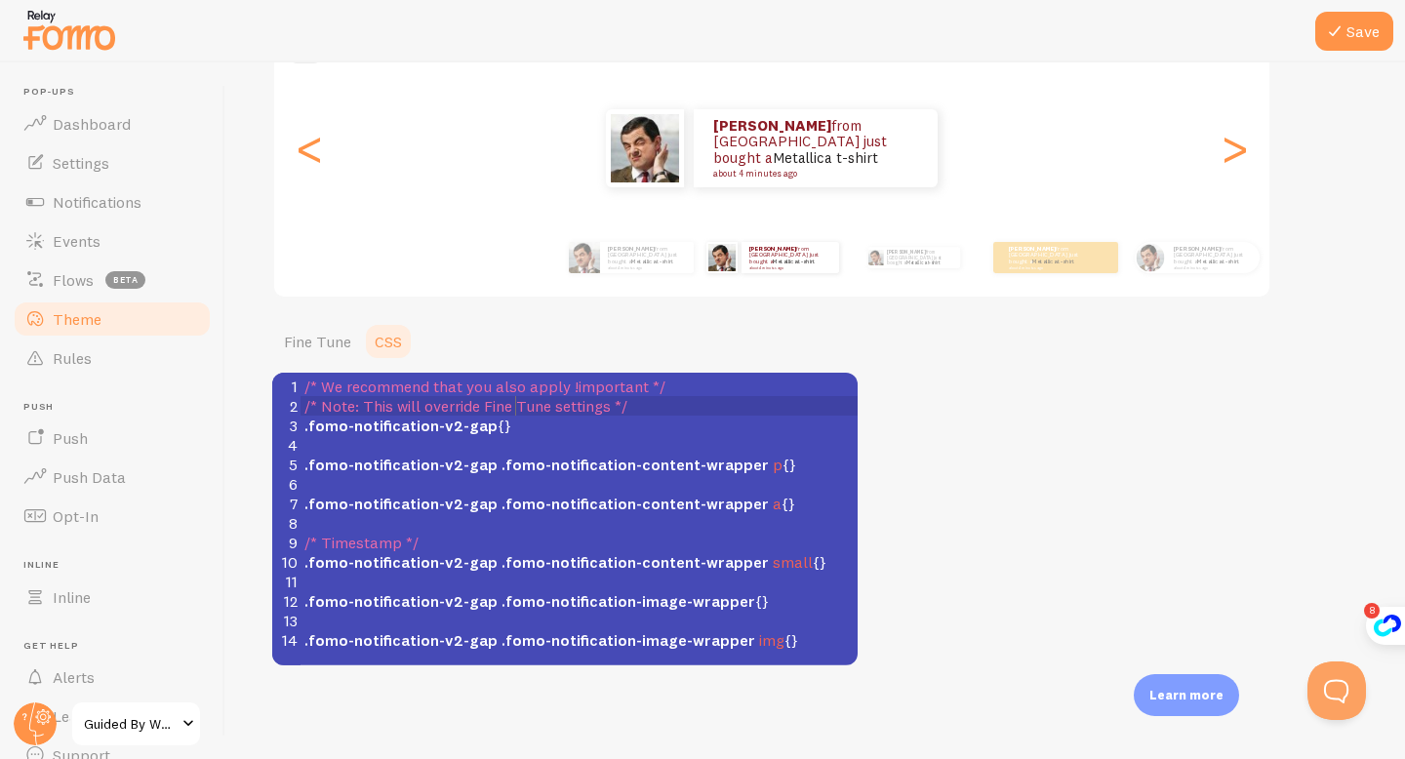
click at [517, 409] on span "/* Note: This will override Fine Tune settings */" at bounding box center [466, 406] width 323 height 20
click at [539, 393] on span "/* We recommend that you also apply !important */" at bounding box center [485, 387] width 361 height 20
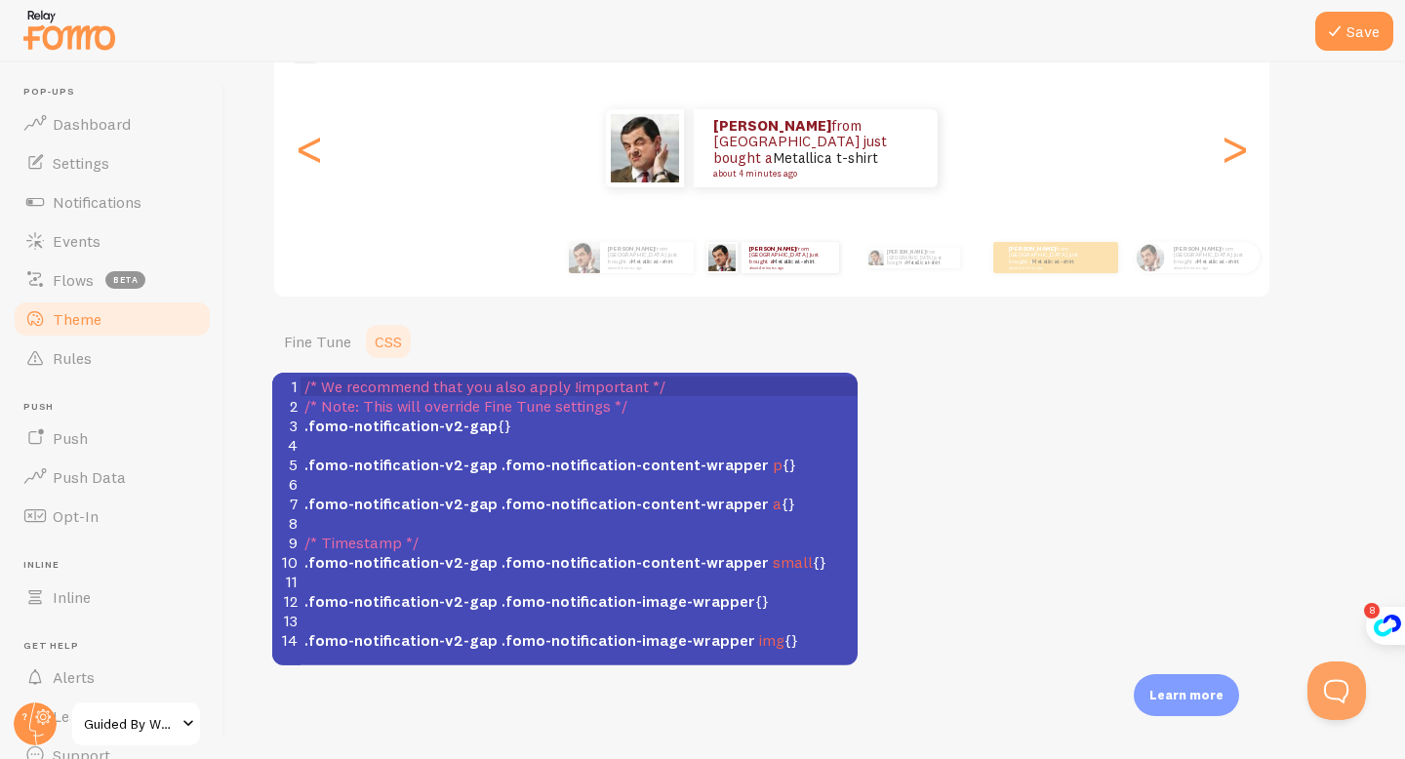
click at [545, 411] on span "/* Note: This will override Fine Tune settings */" at bounding box center [466, 406] width 323 height 20
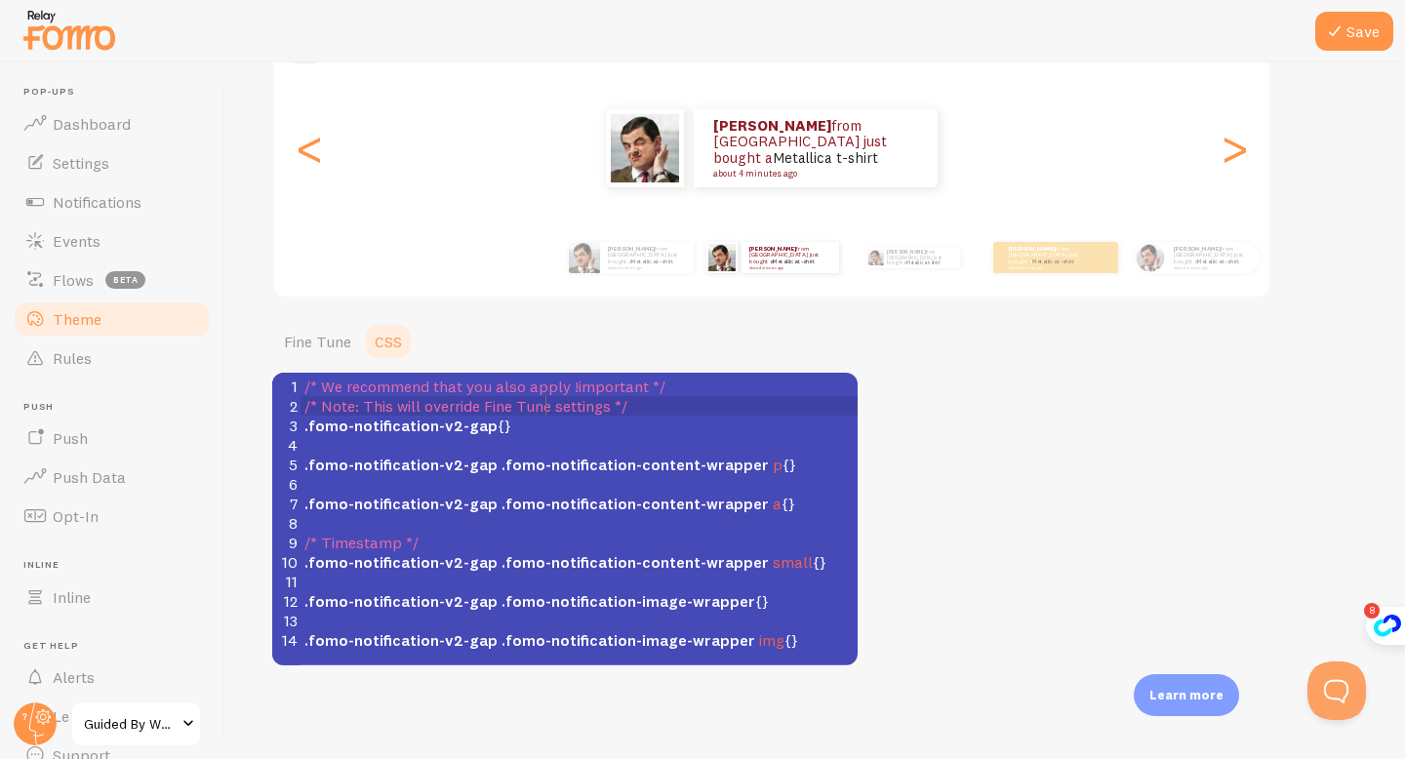
click at [601, 470] on span ".fomo-notification-content-wrapper" at bounding box center [635, 465] width 267 height 20
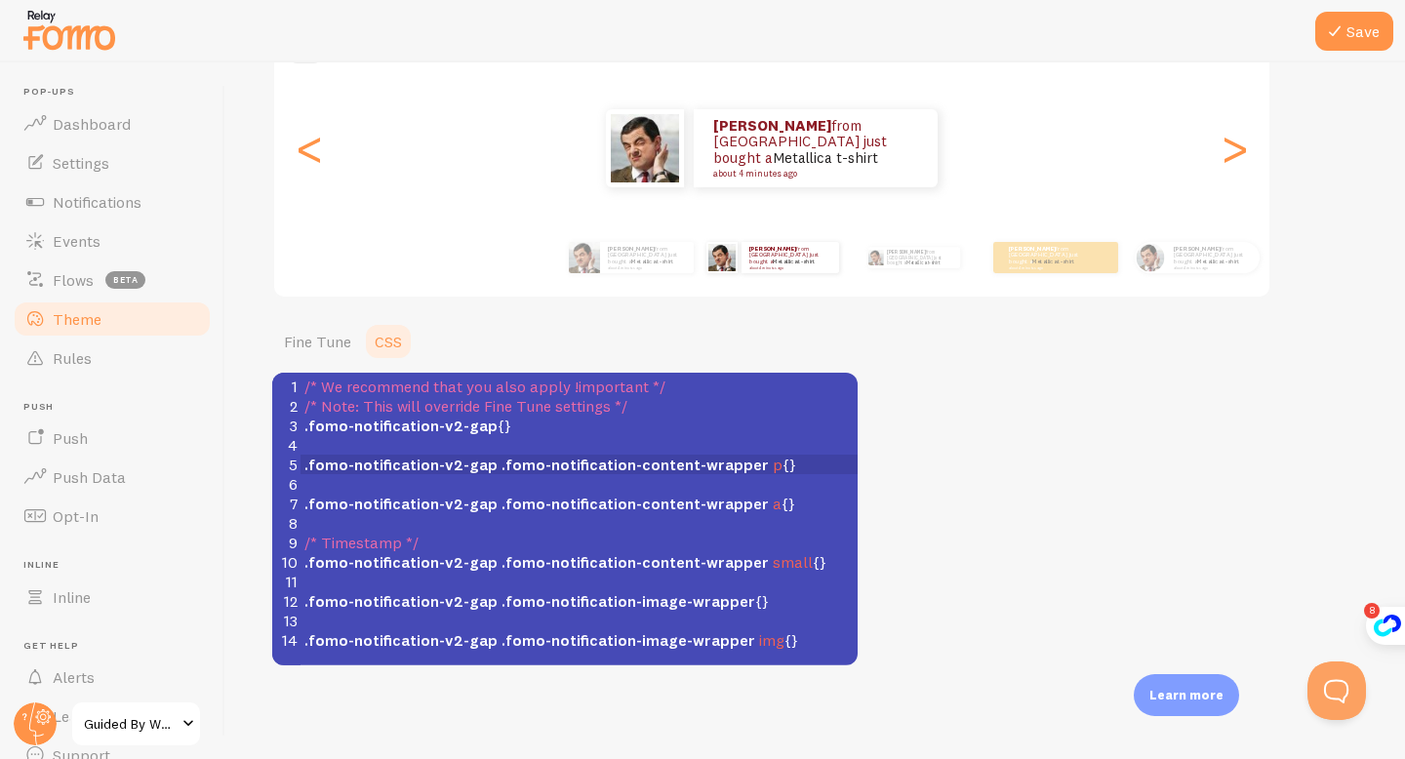
click at [976, 538] on div "Theme Choose a theme for your notifications Gap Nicholas from United States jus…" at bounding box center [815, 281] width 1086 height 770
click at [313, 342] on link "Fine Tune" at bounding box center [317, 341] width 91 height 39
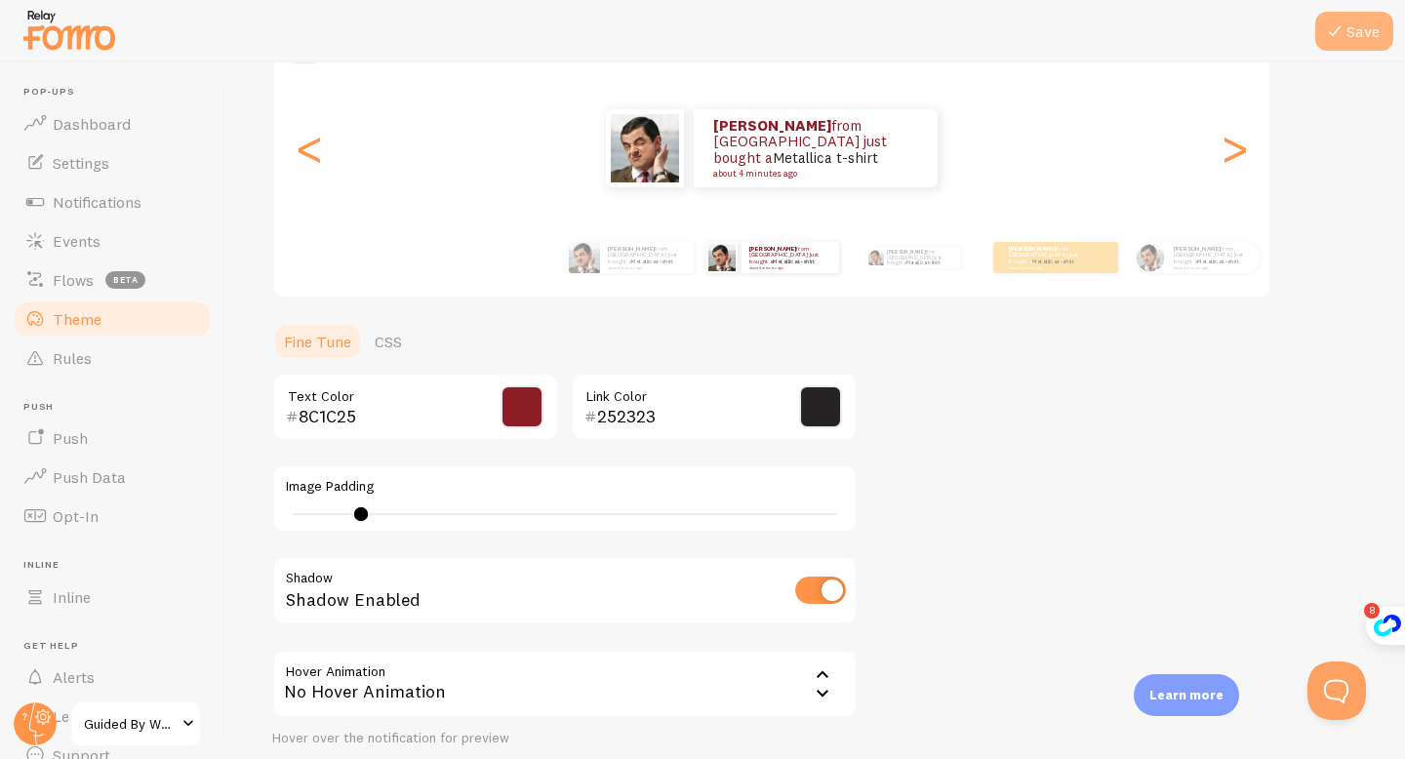
click at [1343, 36] on icon at bounding box center [1334, 31] width 23 height 23
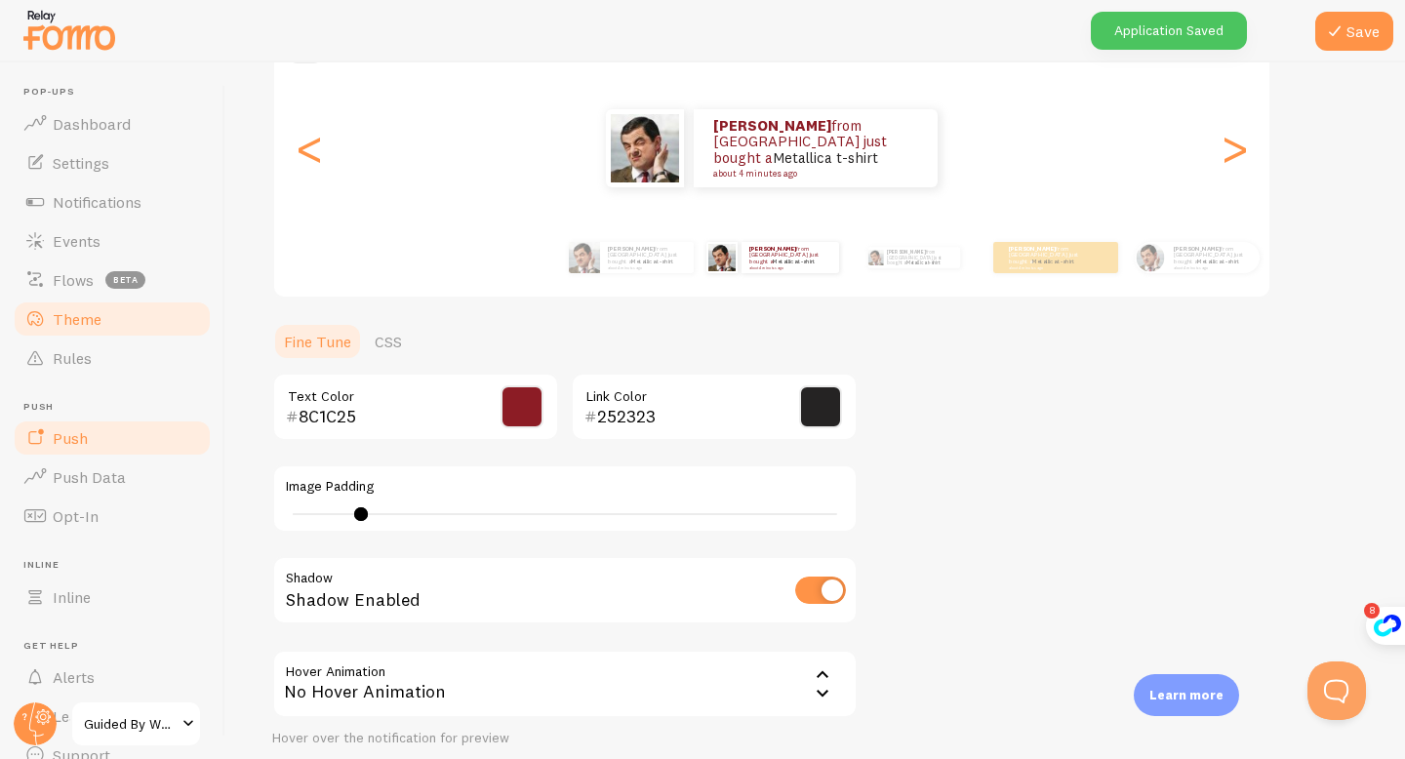
click at [123, 436] on link "Push" at bounding box center [112, 438] width 201 height 39
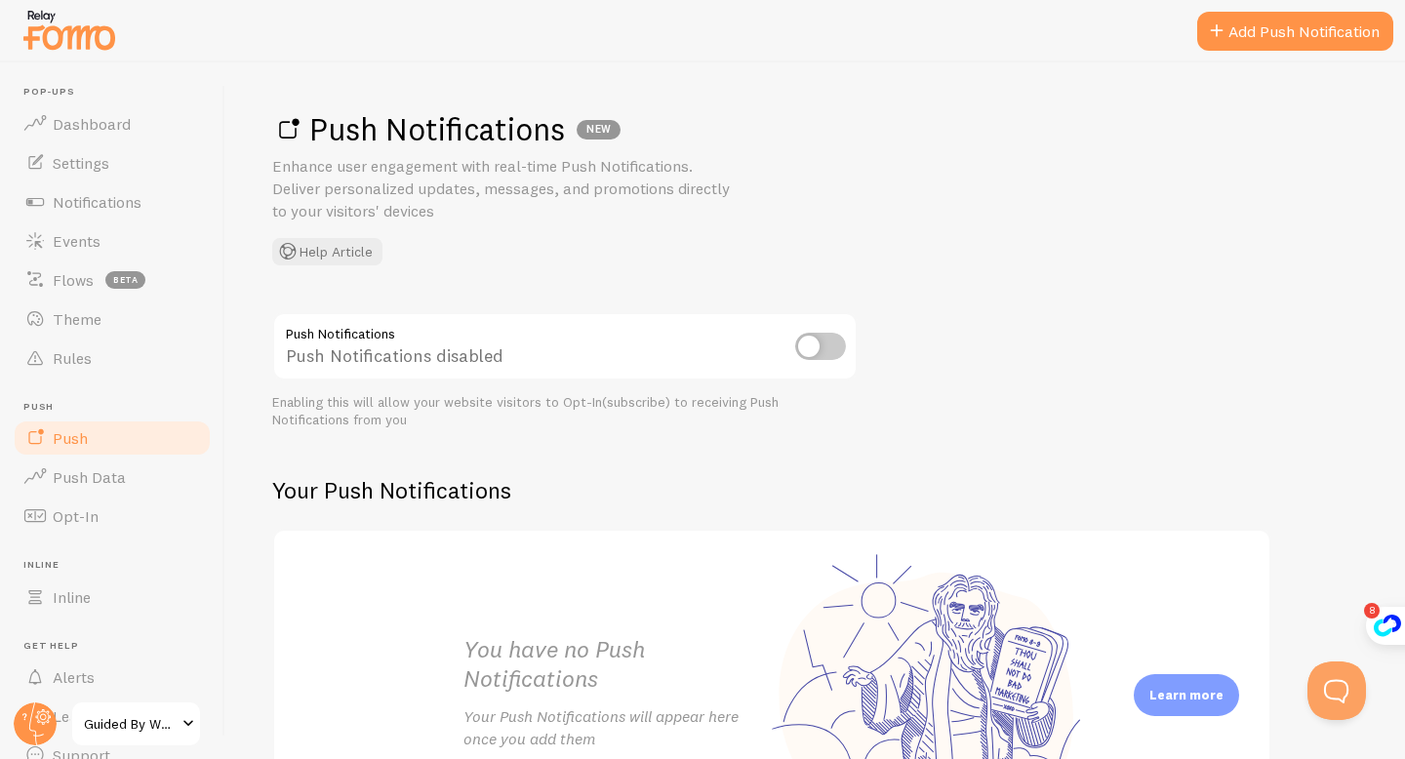
click at [829, 350] on input "checkbox" at bounding box center [820, 346] width 51 height 27
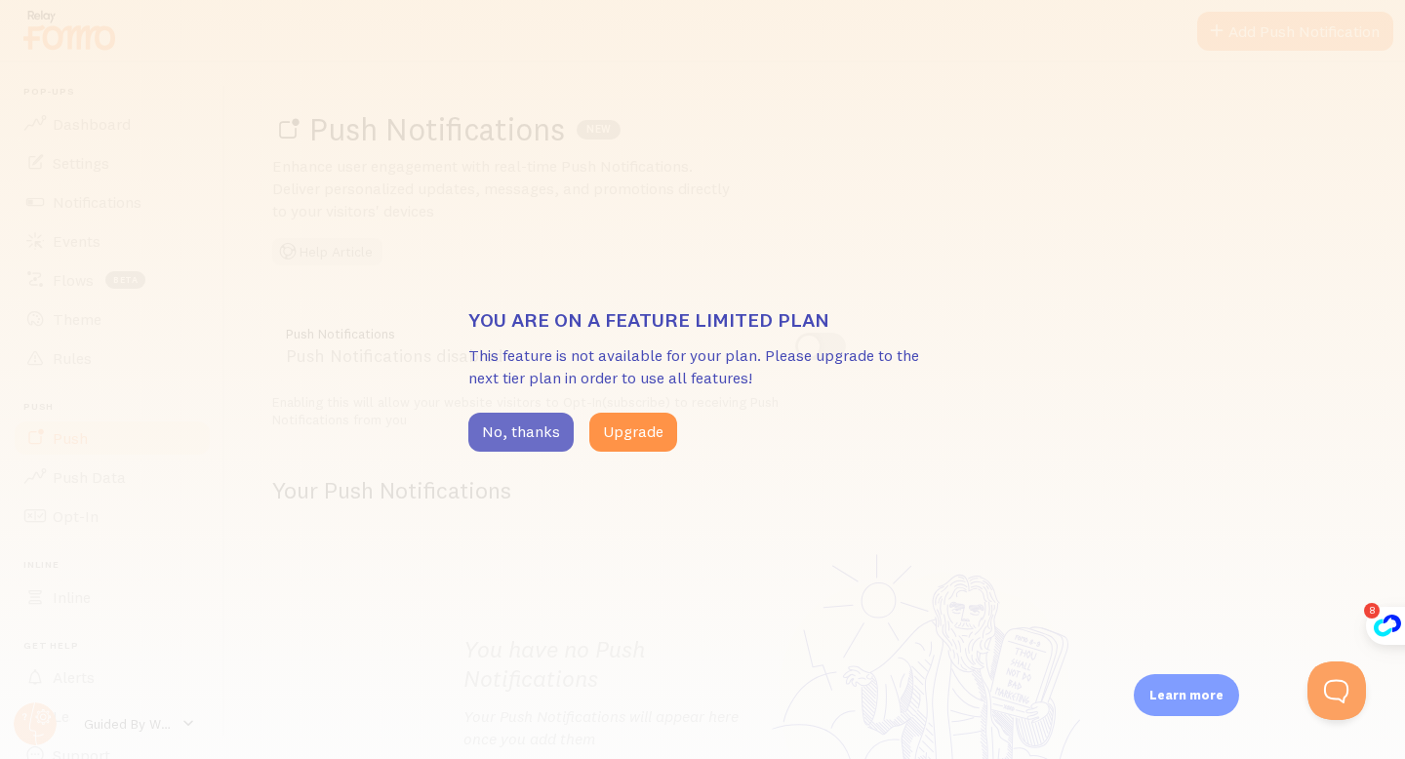
click at [481, 436] on button "No, thanks" at bounding box center [520, 432] width 105 height 39
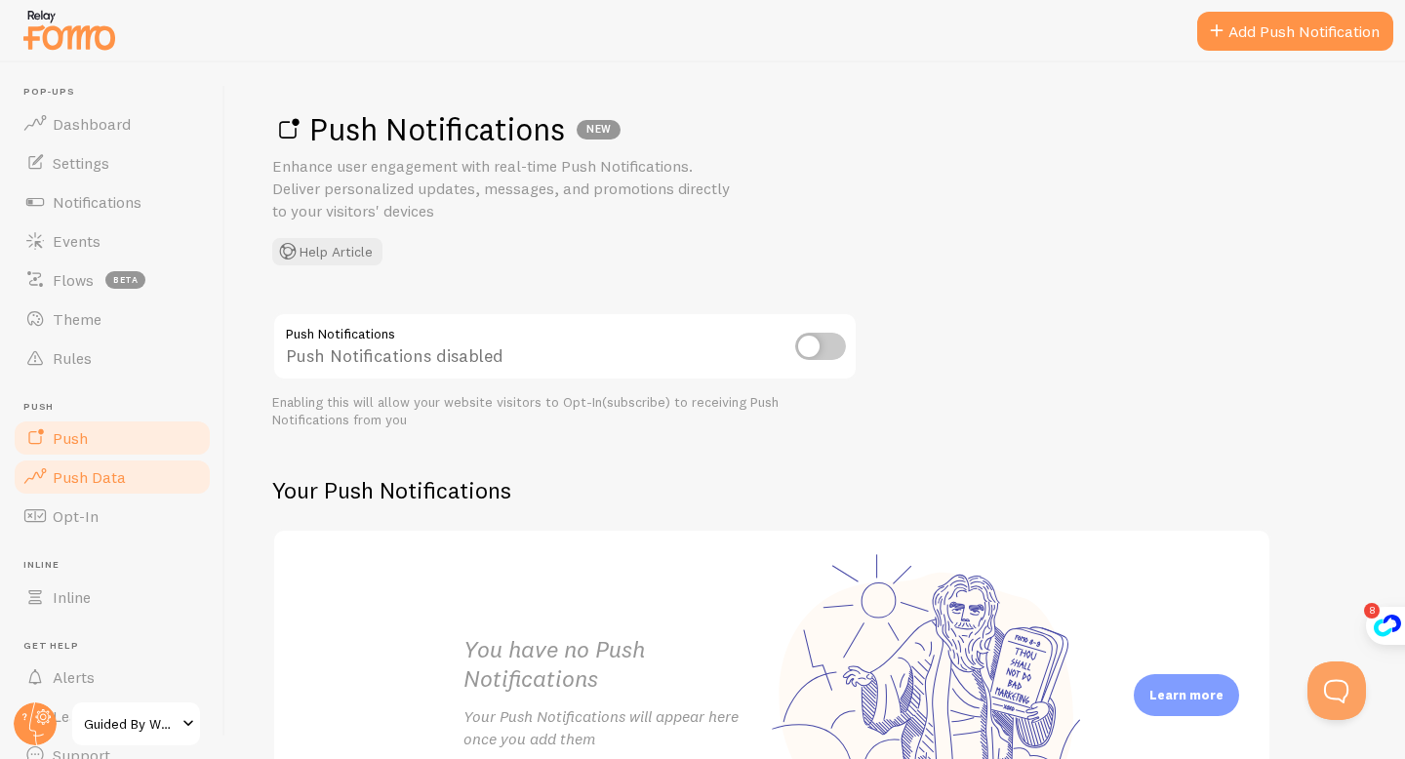
click at [110, 491] on link "Push Data" at bounding box center [112, 477] width 201 height 39
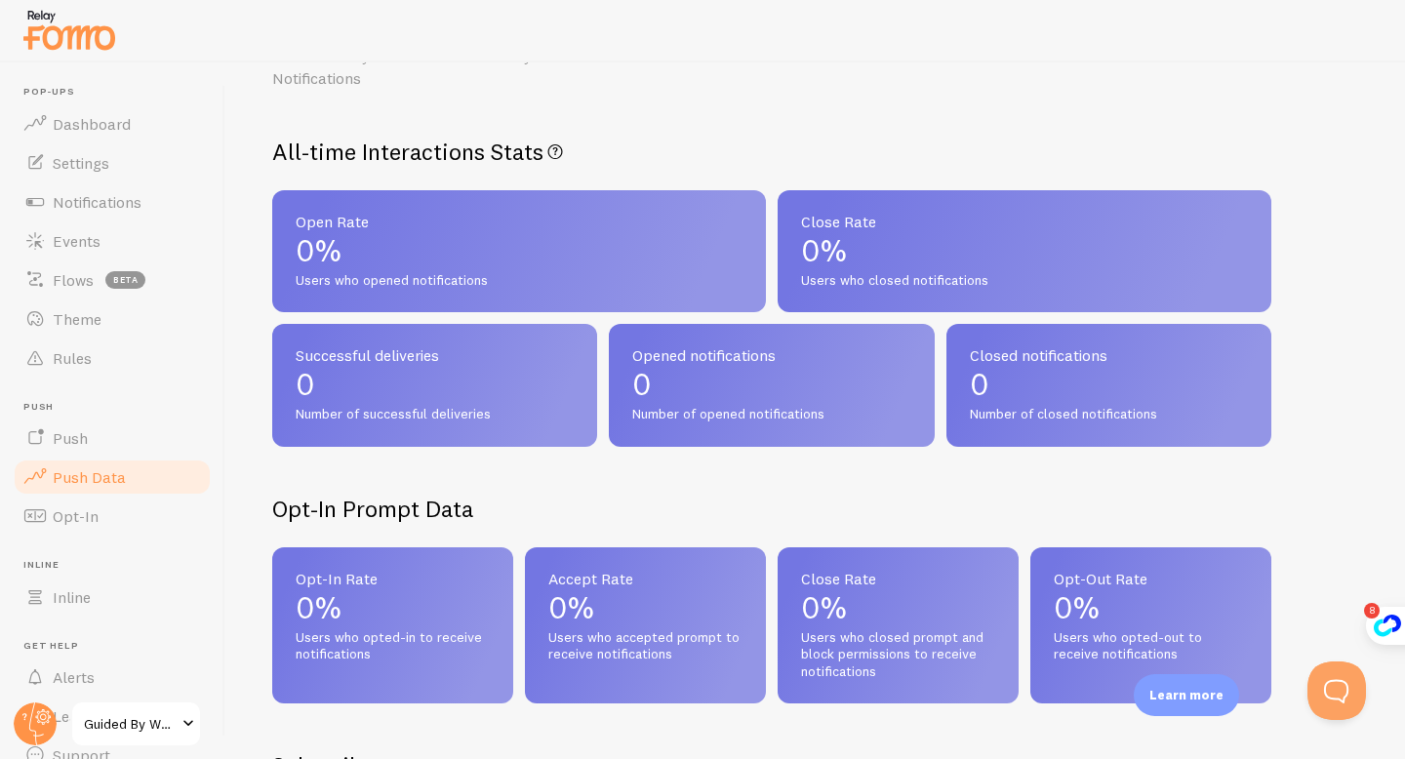
scroll to position [135, 0]
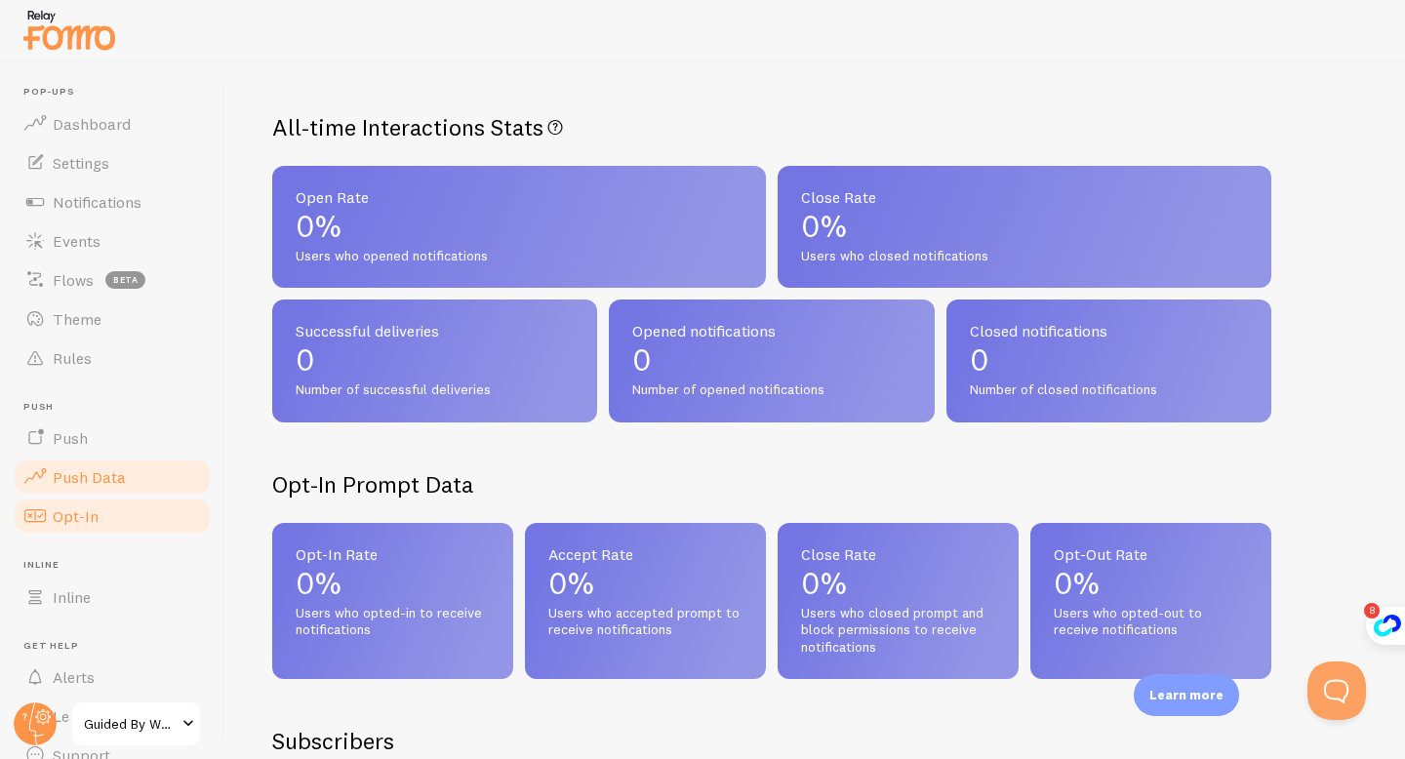
click at [139, 522] on link "Opt-In" at bounding box center [112, 516] width 201 height 39
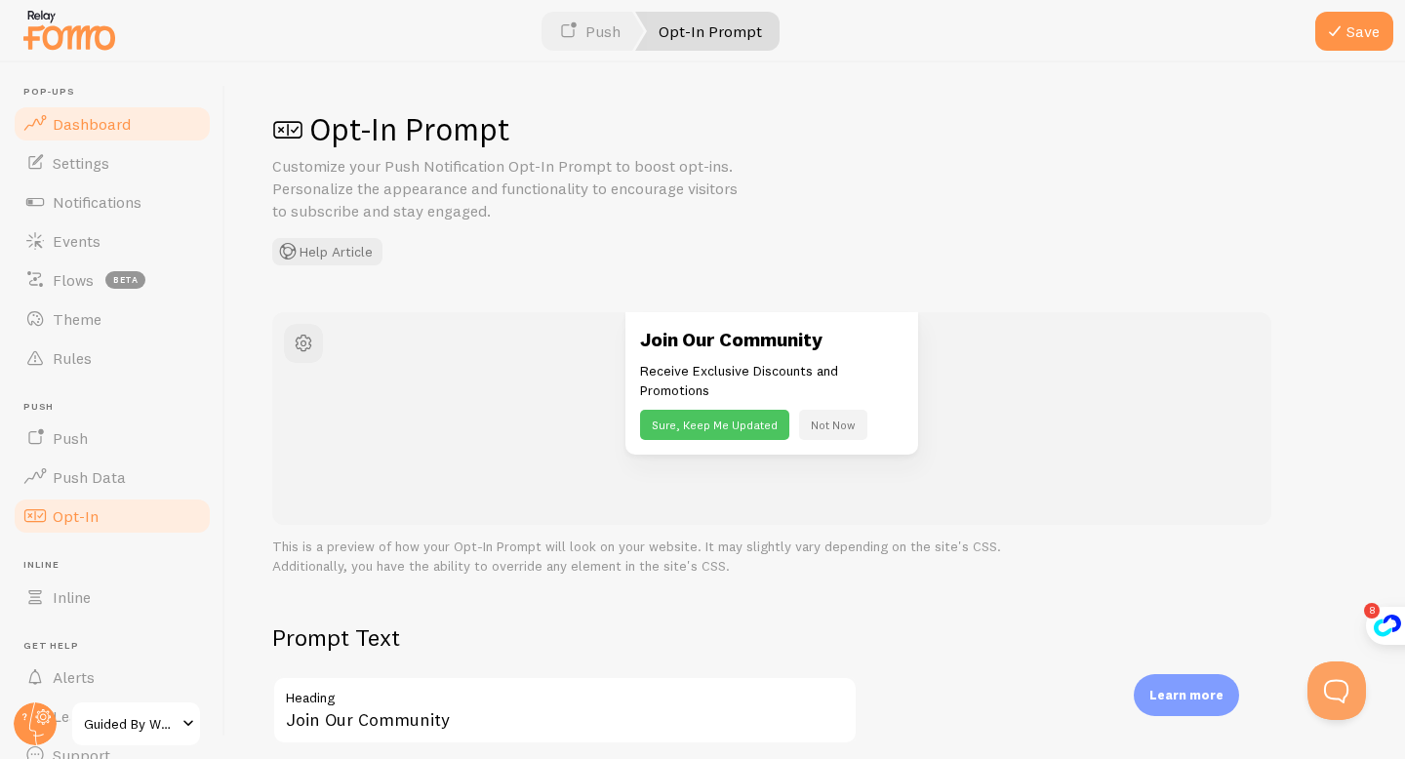
click at [125, 131] on span "Dashboard" at bounding box center [92, 124] width 78 height 20
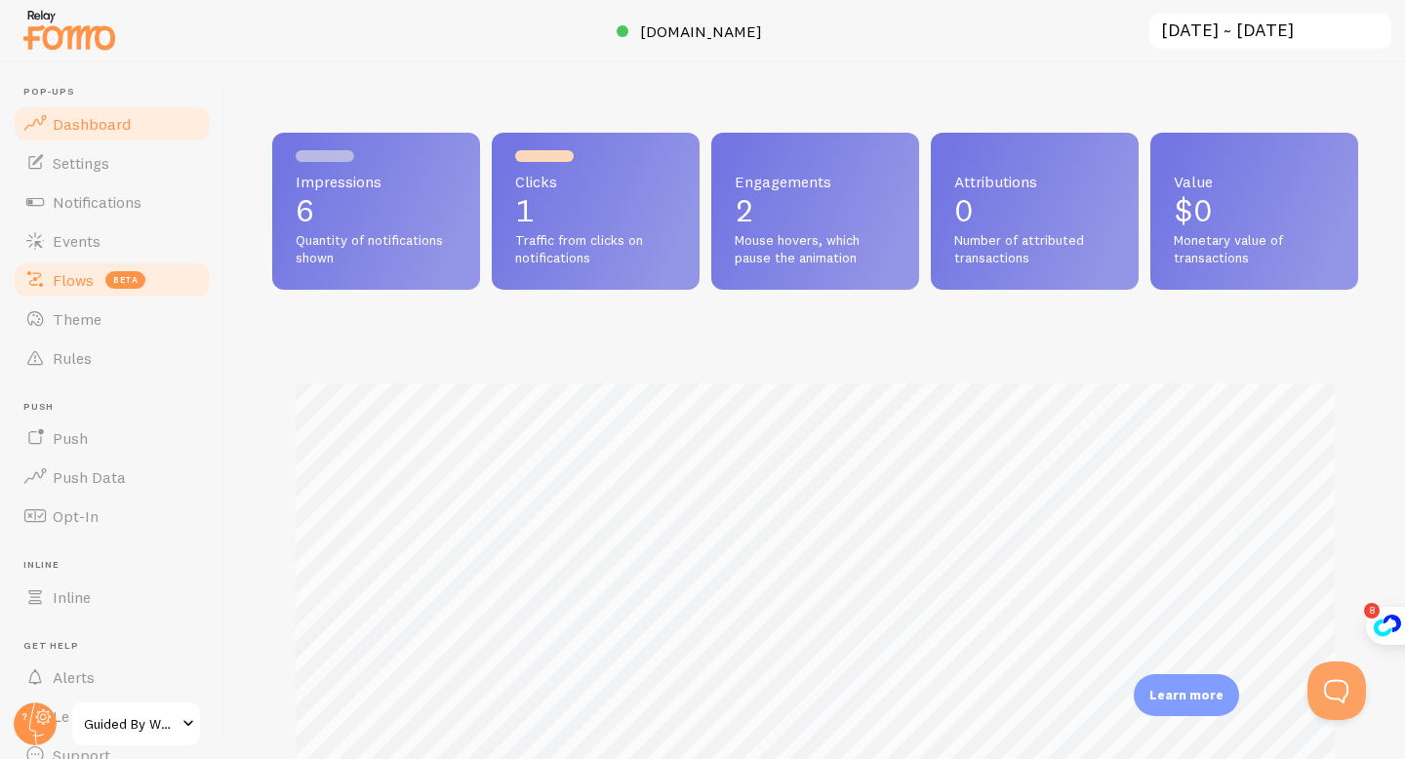
click at [85, 291] on link "Flows beta" at bounding box center [112, 280] width 201 height 39
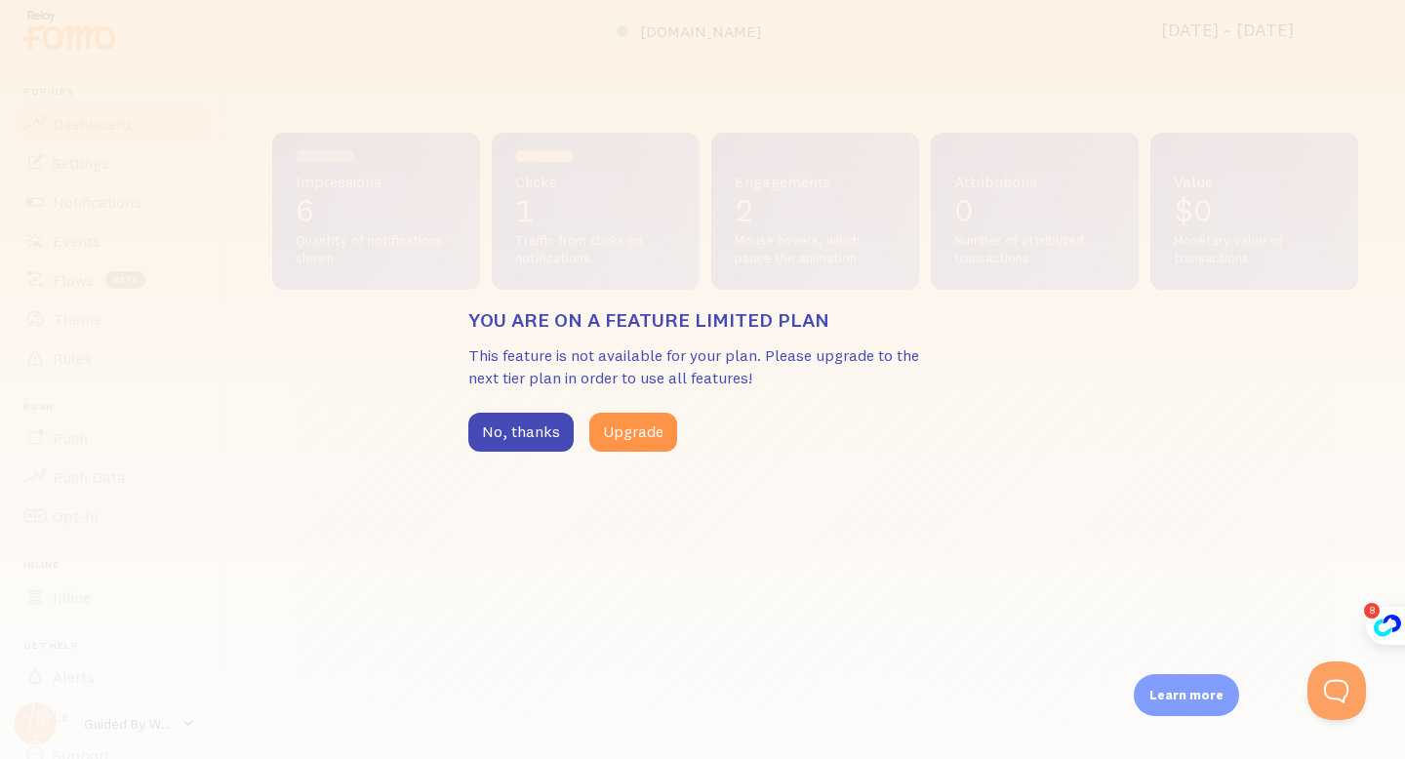
click at [322, 389] on div "You are on a feature limited plan This feature is not available for your plan. …" at bounding box center [702, 379] width 1405 height 759
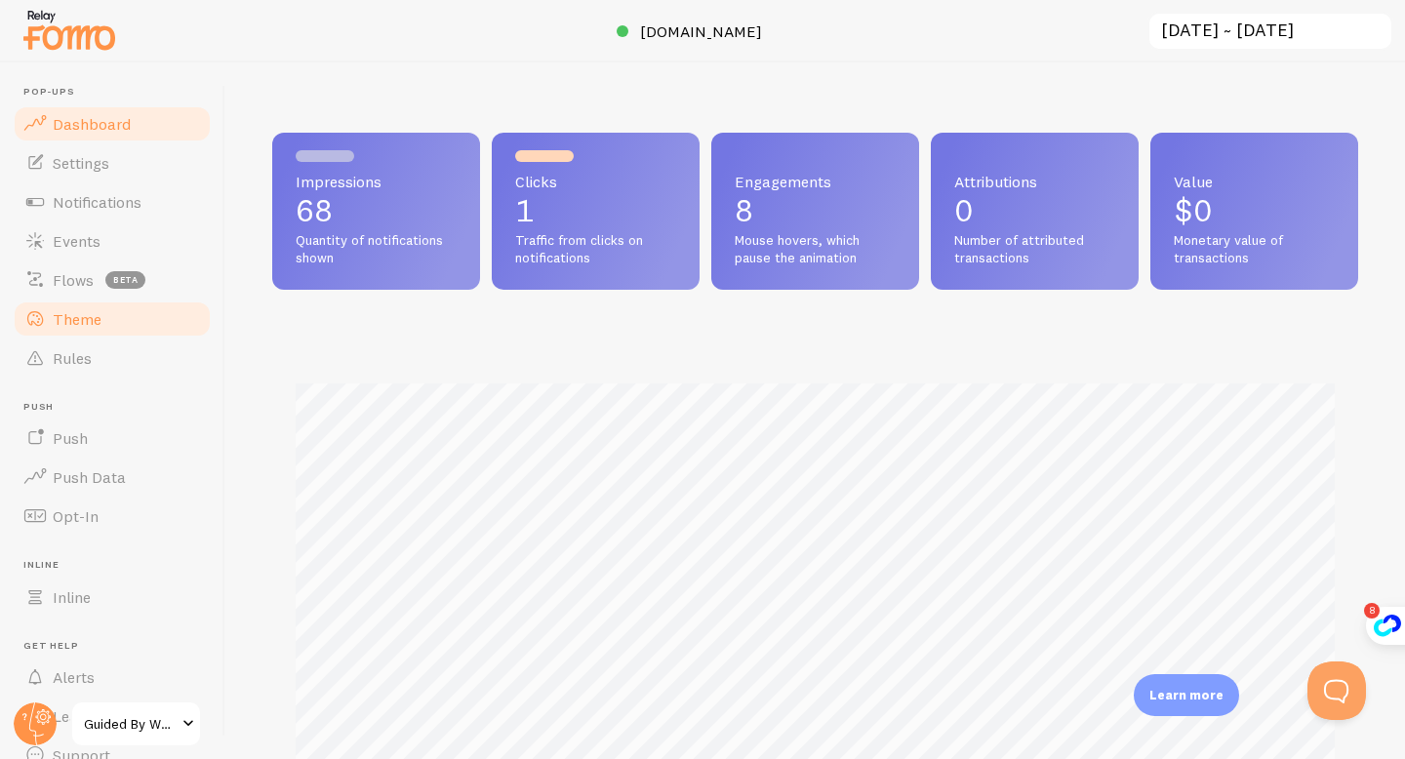
click at [151, 313] on link "Theme" at bounding box center [112, 319] width 201 height 39
